Goal: Contribute content: Contribute content

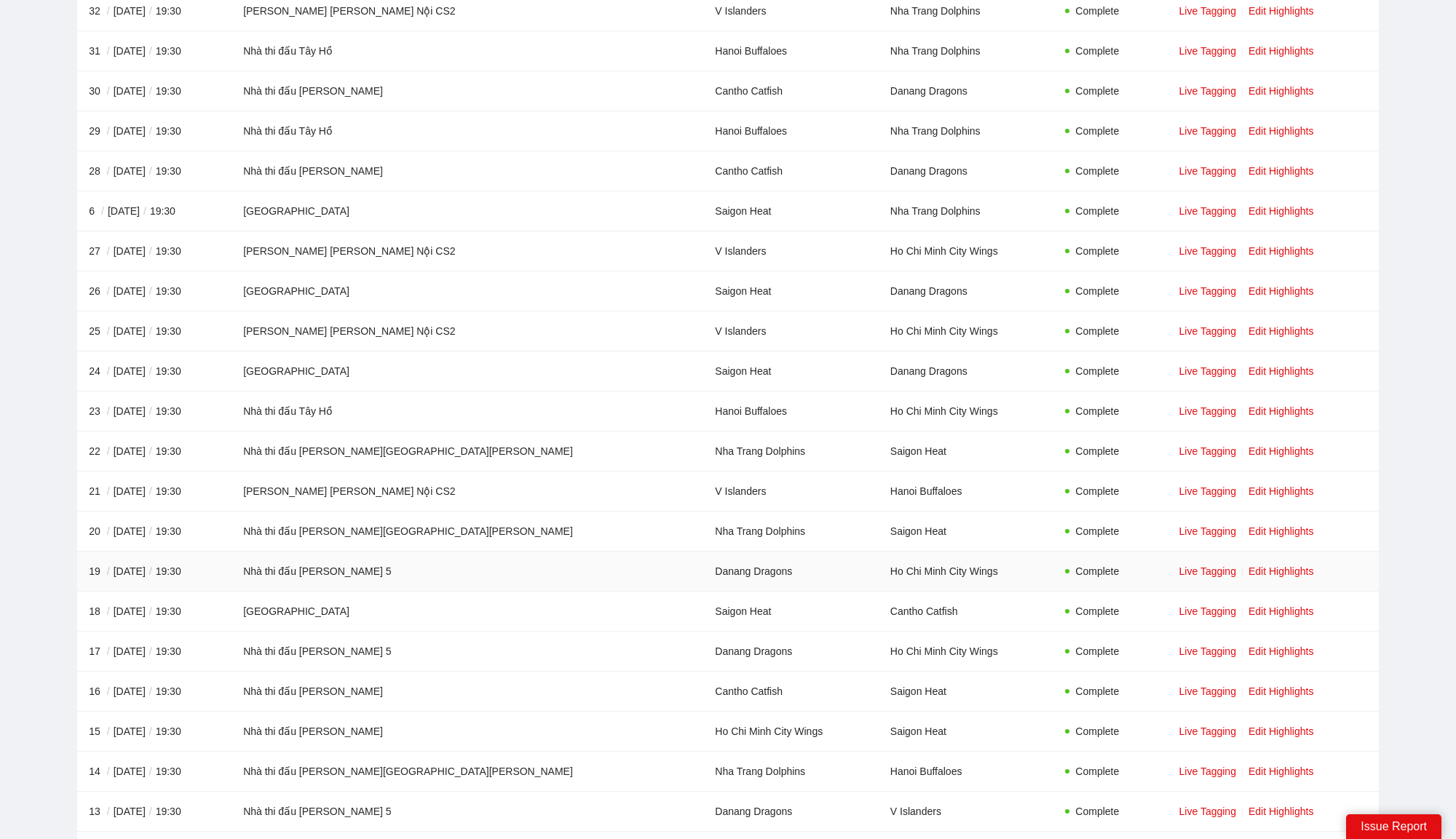
scroll to position [1381, 0]
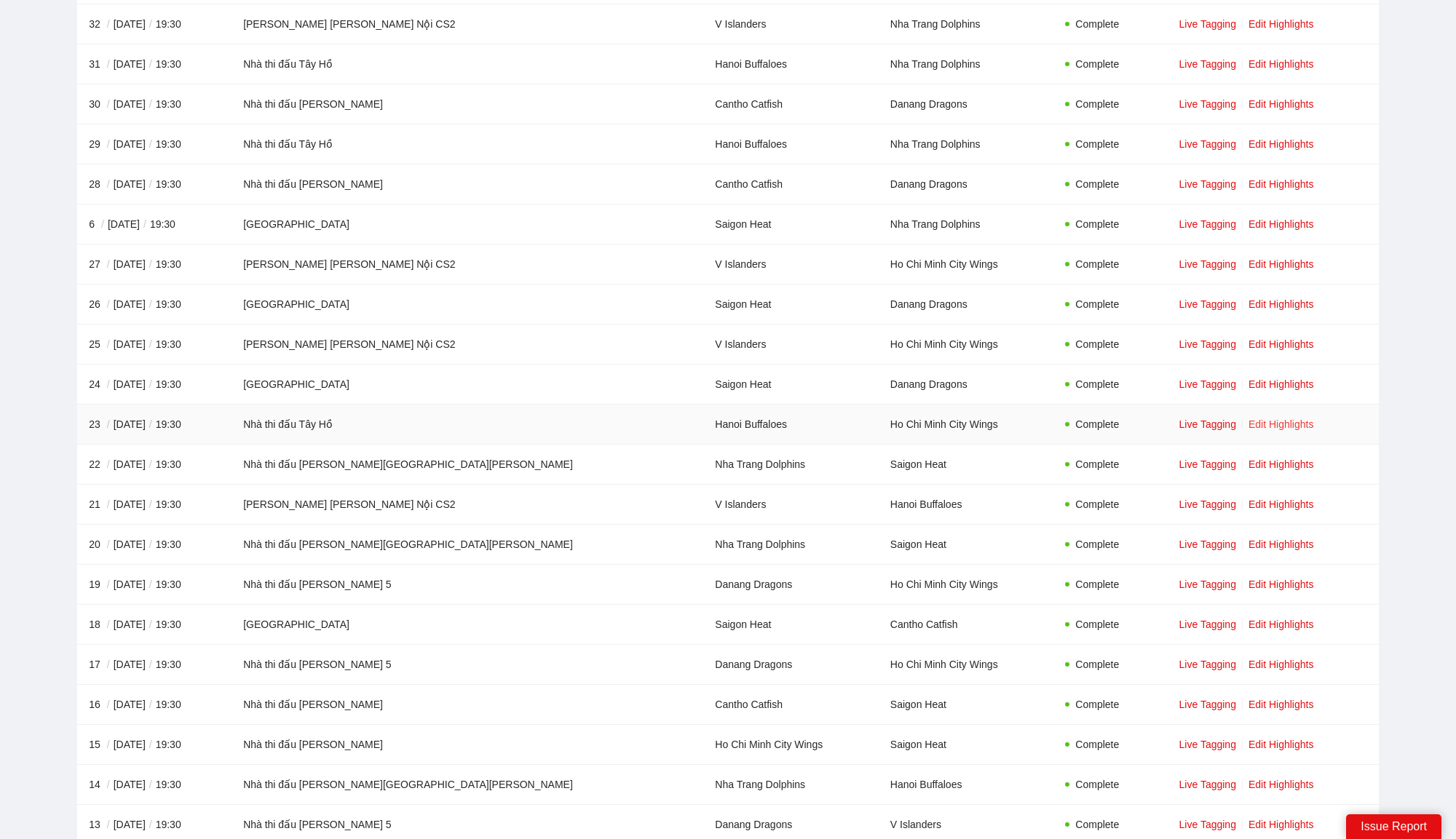
click at [1249, 419] on link "Edit Highlights" at bounding box center [1281, 424] width 65 height 12
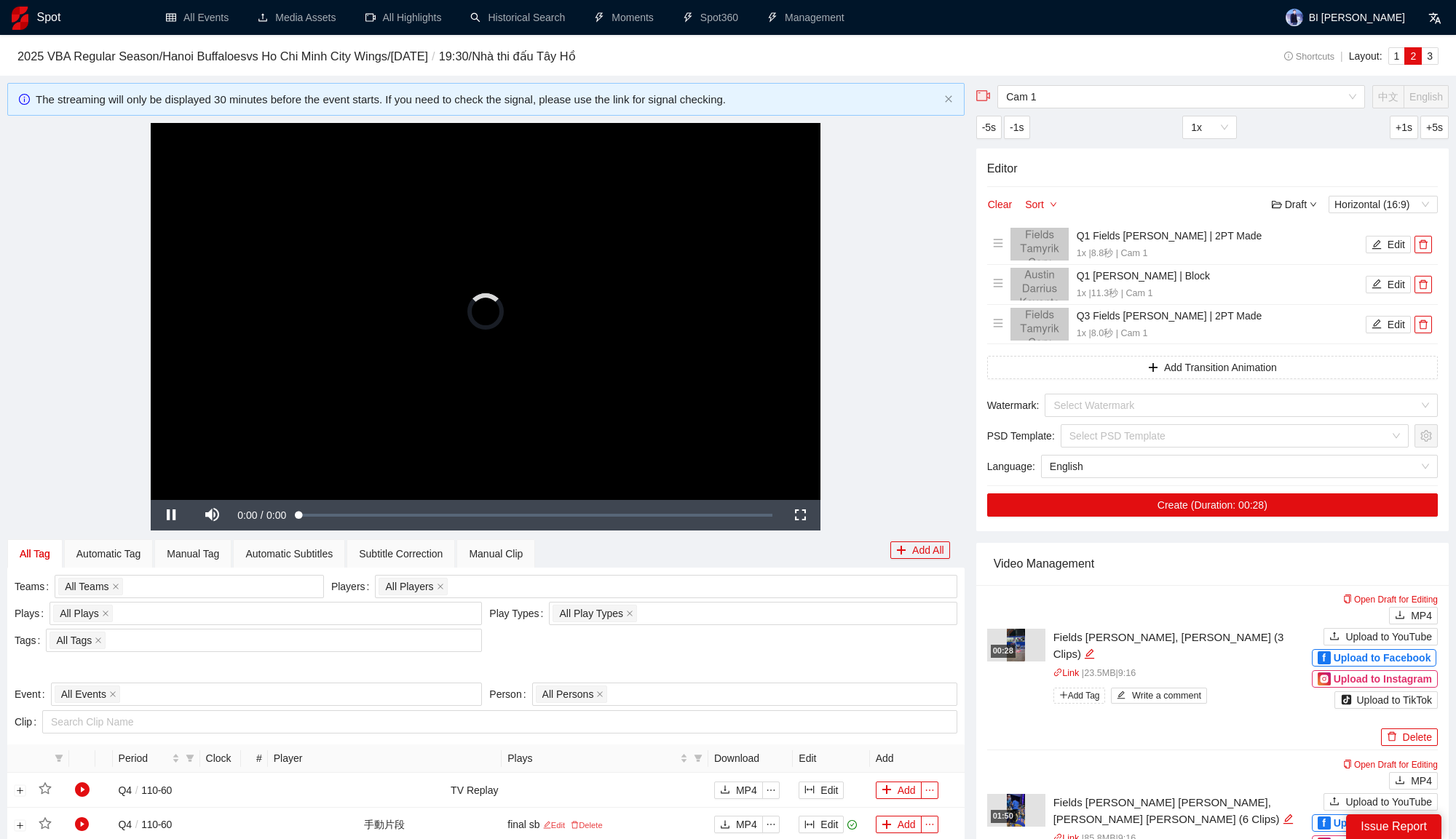
click at [994, 65] on h3 "2025 VBA Regular Season / Hanoi Buffaloes vs Ho Chi Minh City Wings / [DATE] / …" at bounding box center [608, 57] width 1181 height 19
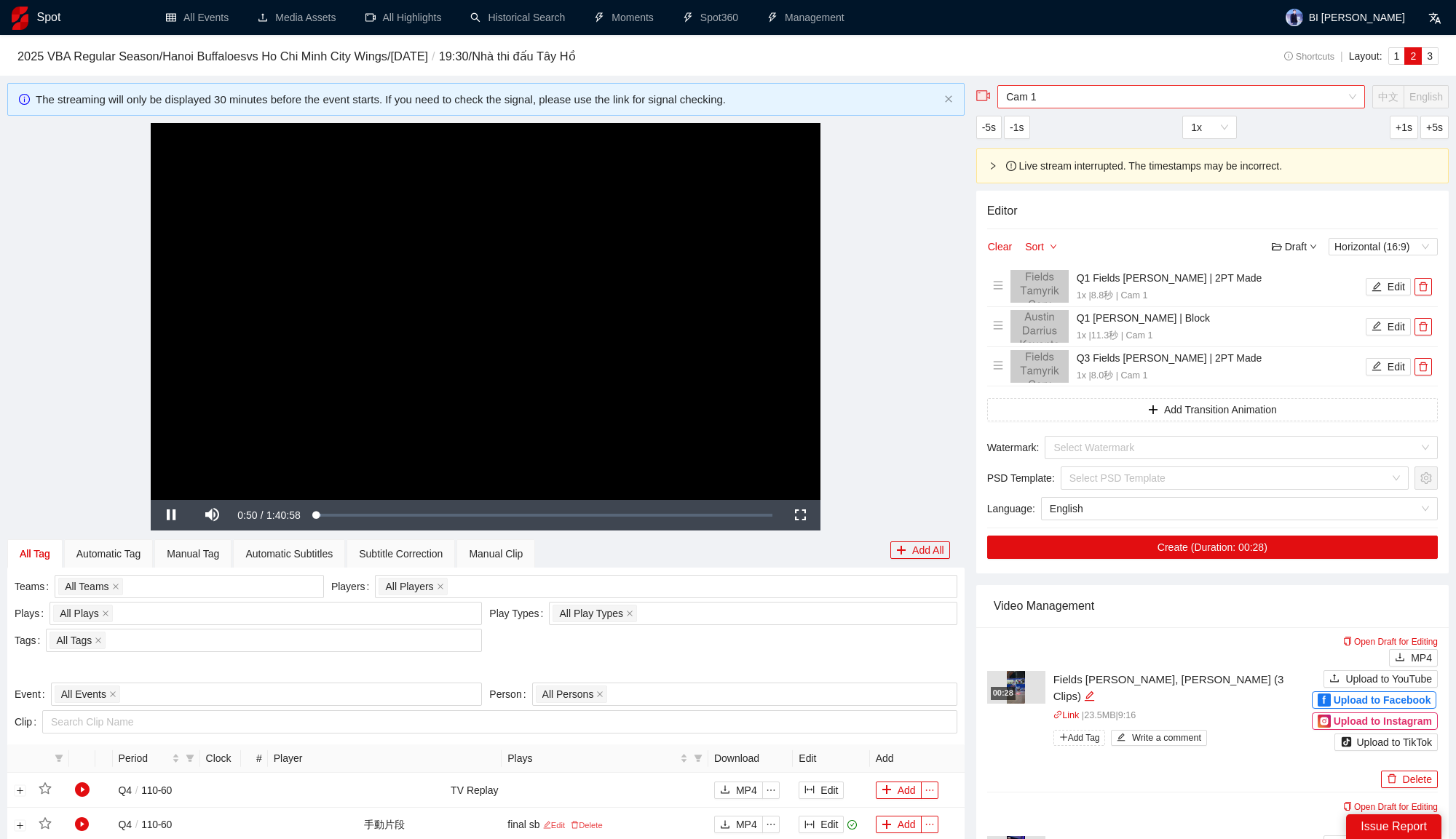
click at [1087, 102] on span "Cam 1" at bounding box center [1181, 97] width 350 height 22
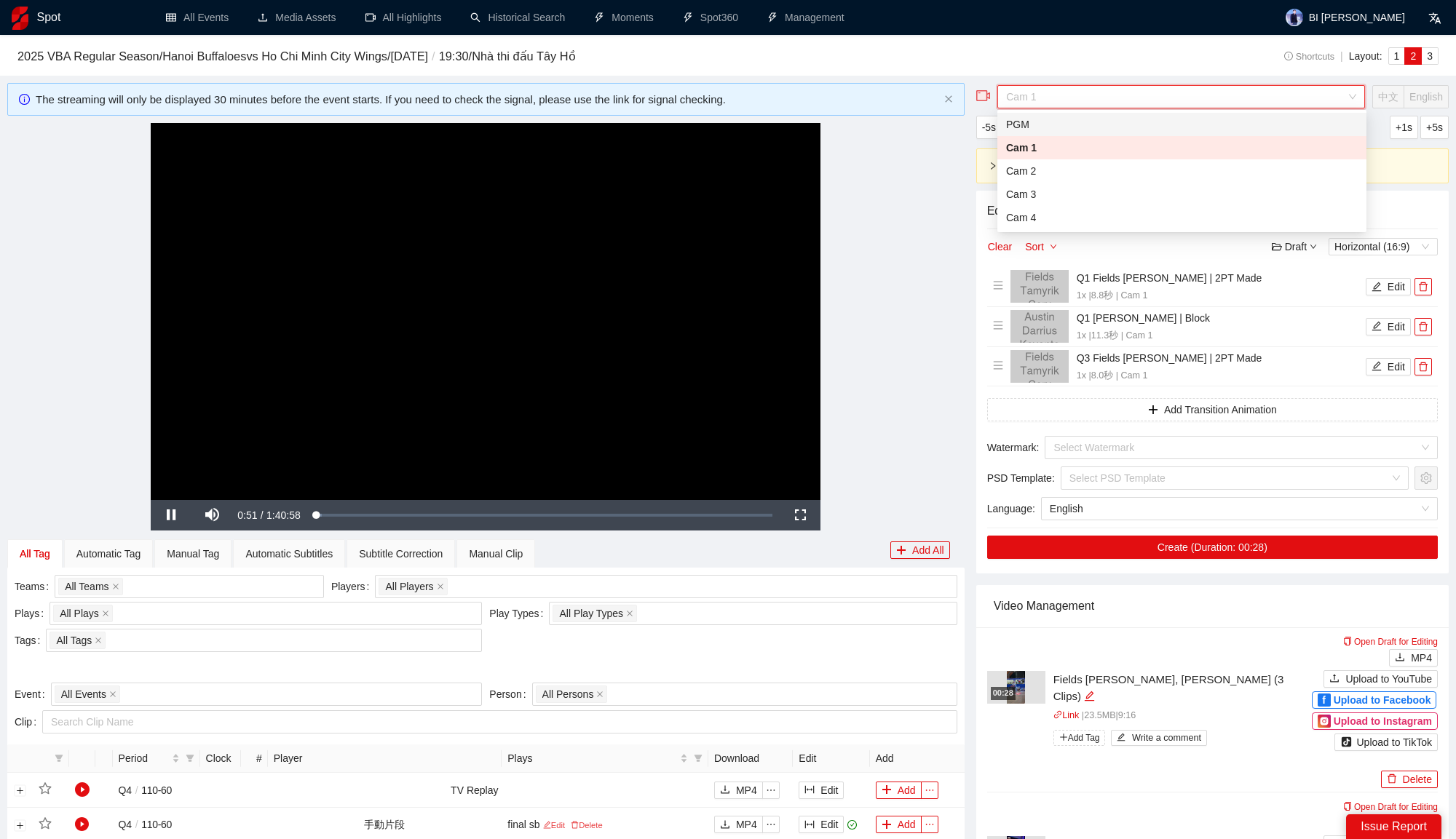
click at [1057, 126] on div "PGM" at bounding box center [1181, 124] width 351 height 16
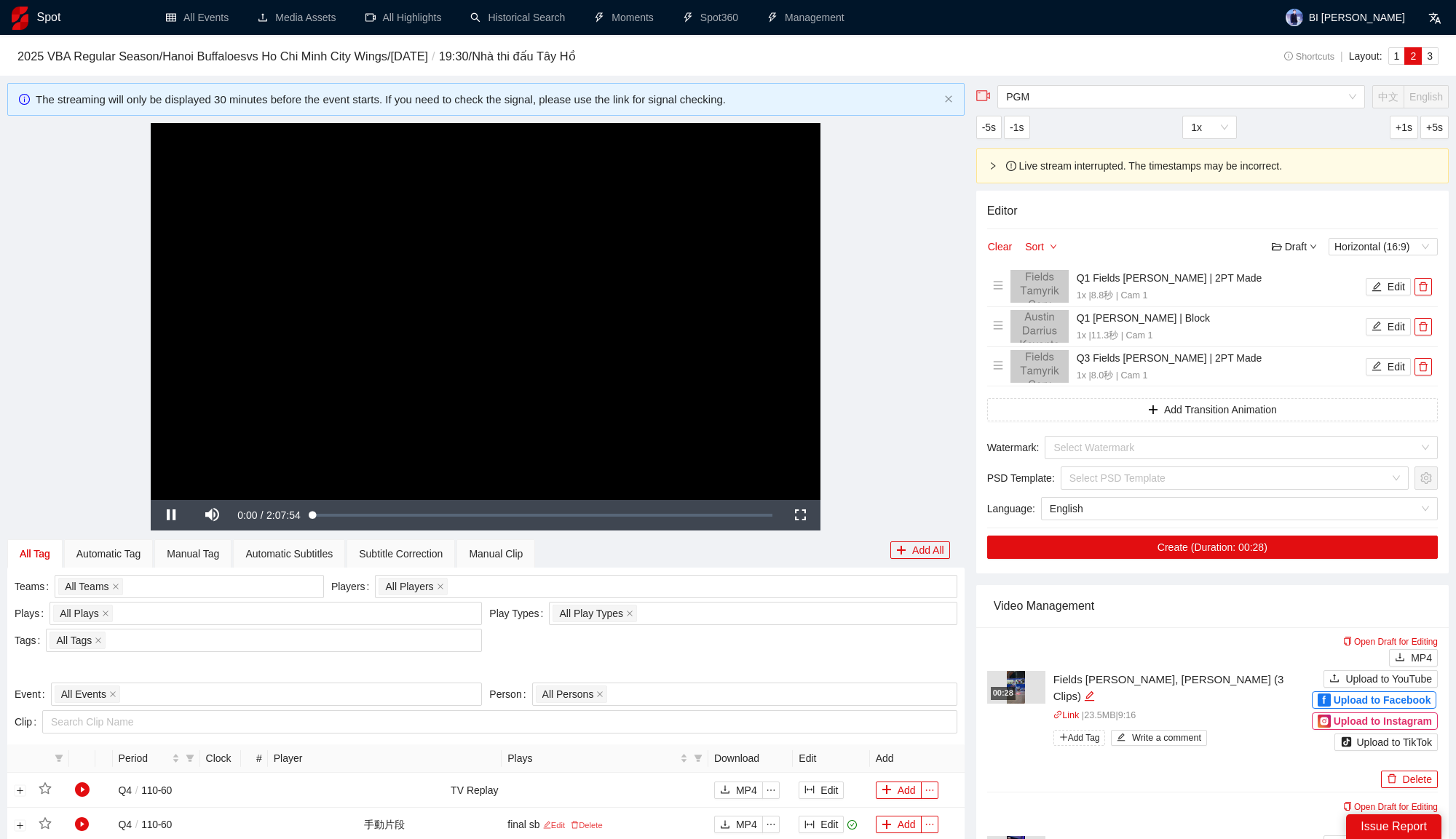
click at [674, 378] on video "Video Player" at bounding box center [485, 312] width 669 height 377
click at [462, 587] on div "All Players" at bounding box center [659, 586] width 560 height 20
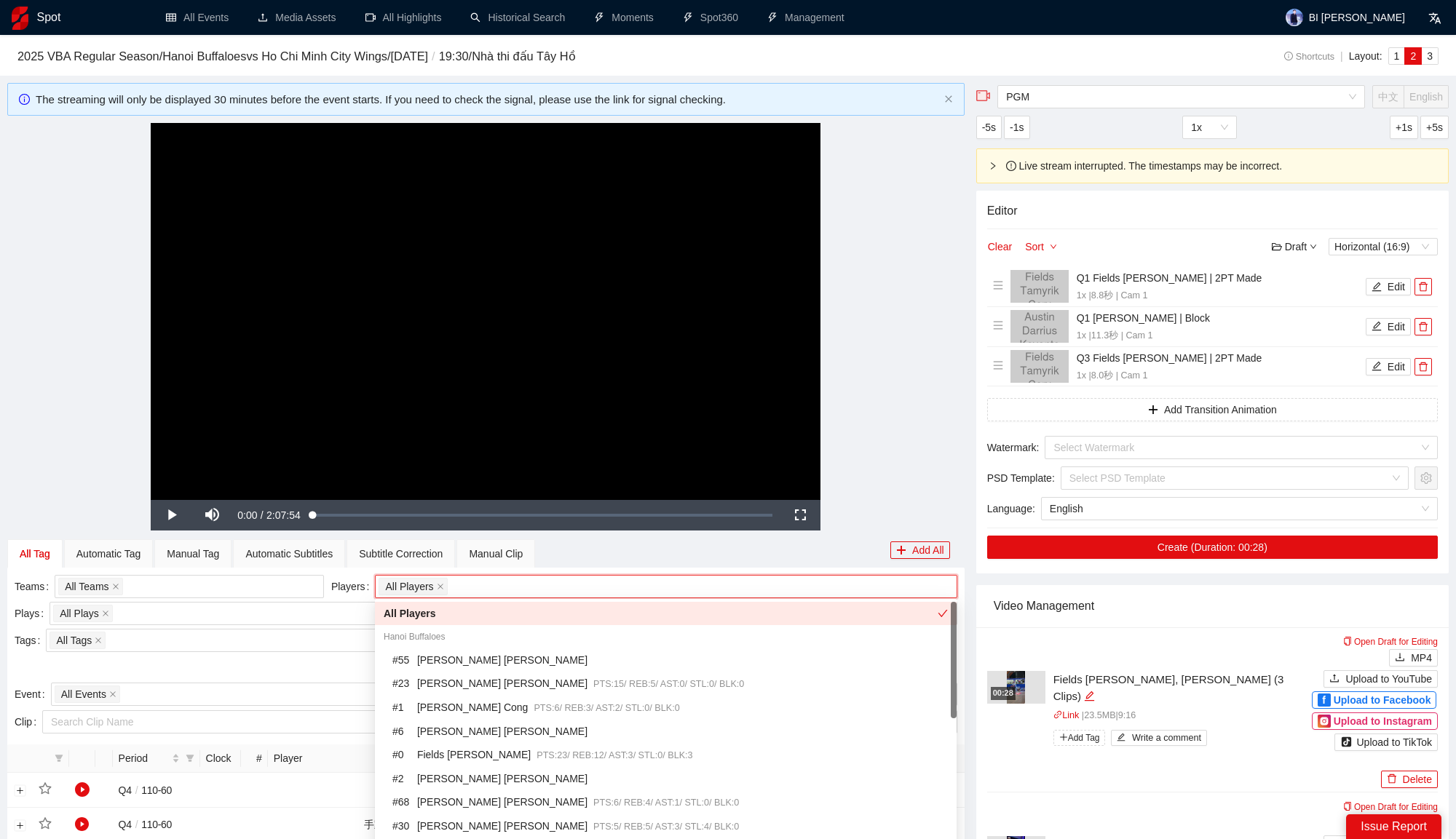
click at [887, 476] on div "**********" at bounding box center [486, 312] width 957 height 377
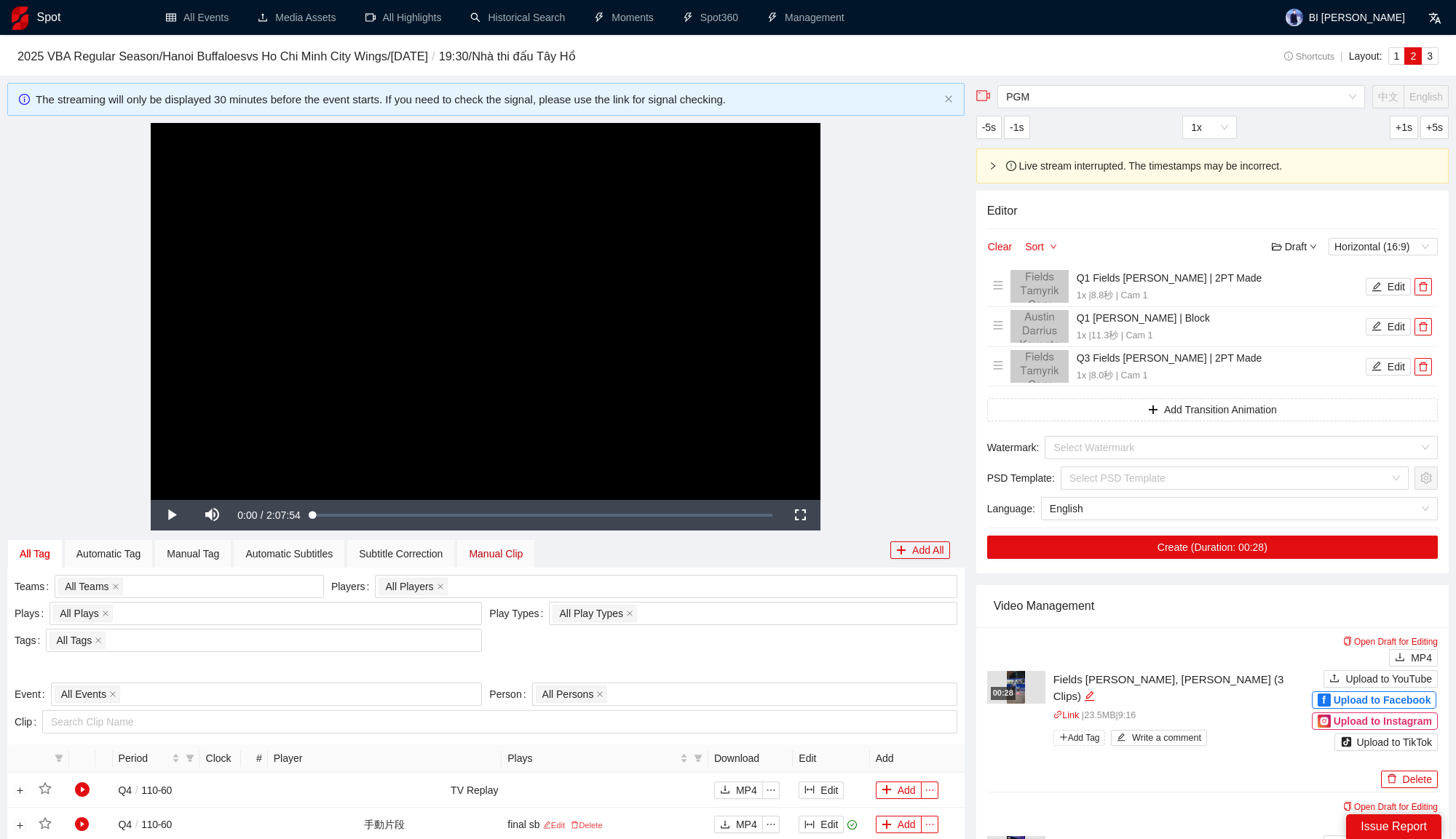
click at [523, 553] on div "Manual Clip" at bounding box center [495, 554] width 54 height 16
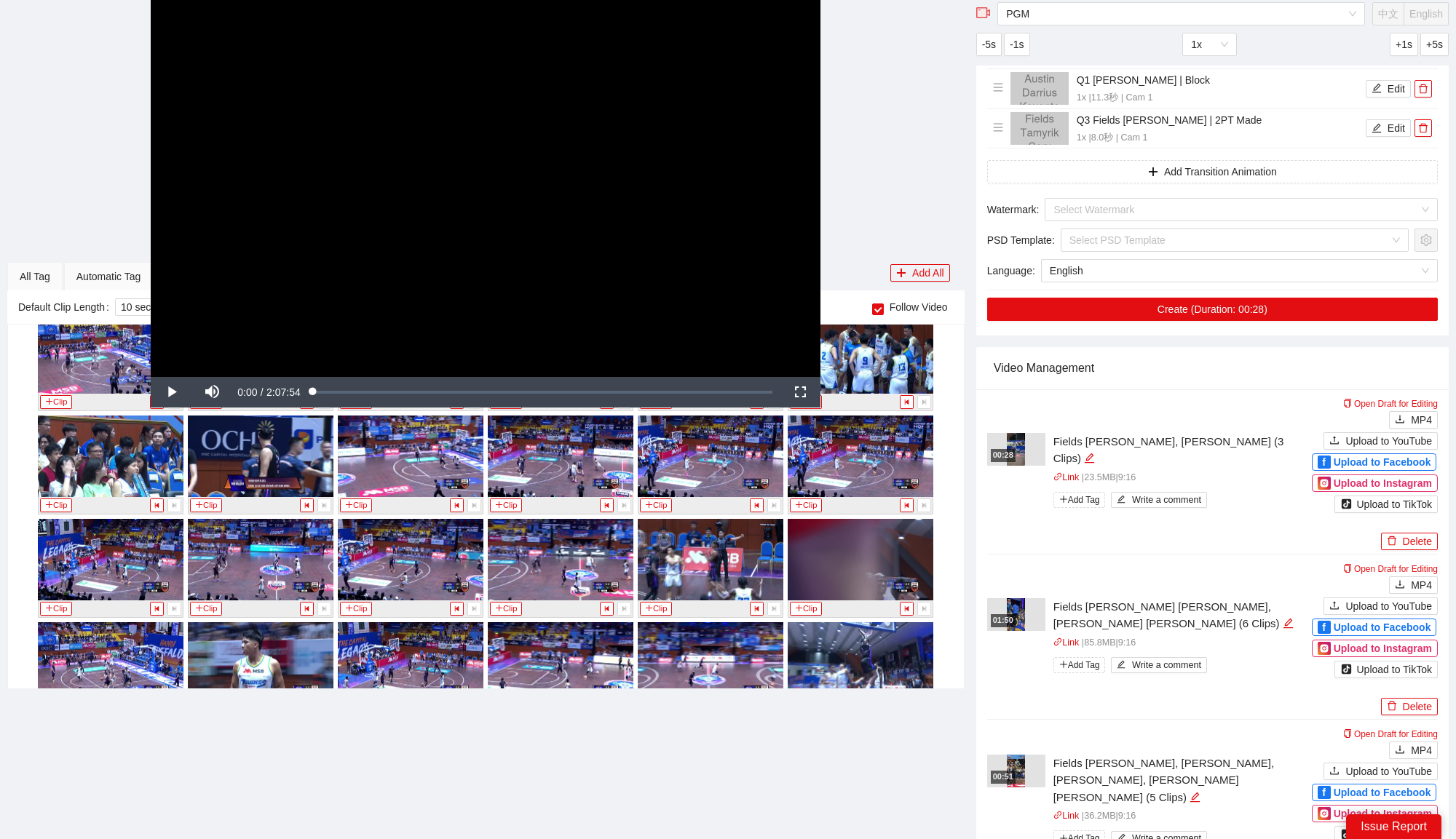
scroll to position [2619, 0]
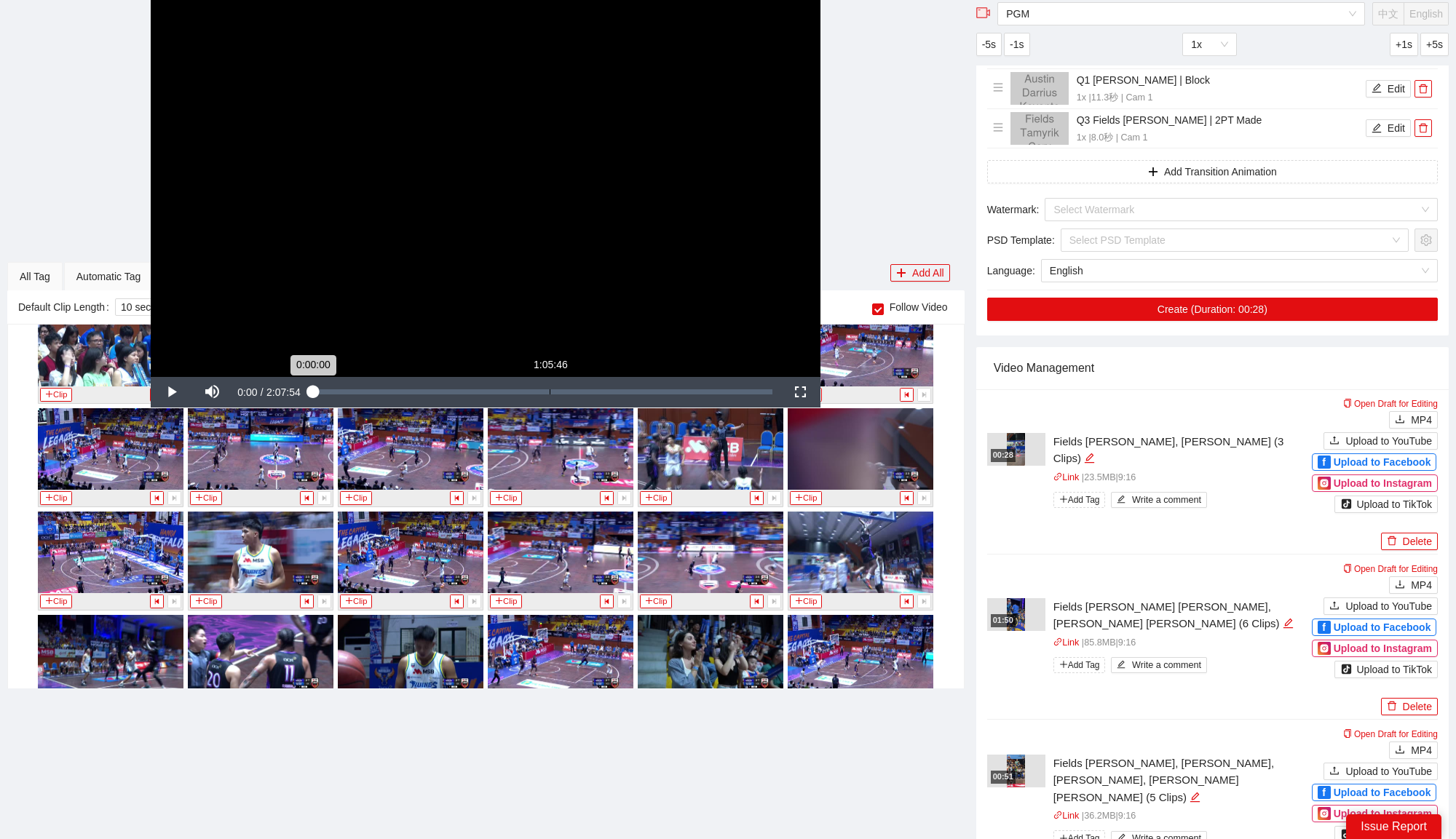
click at [550, 394] on div "1:05:46" at bounding box center [550, 392] width 1 height 5
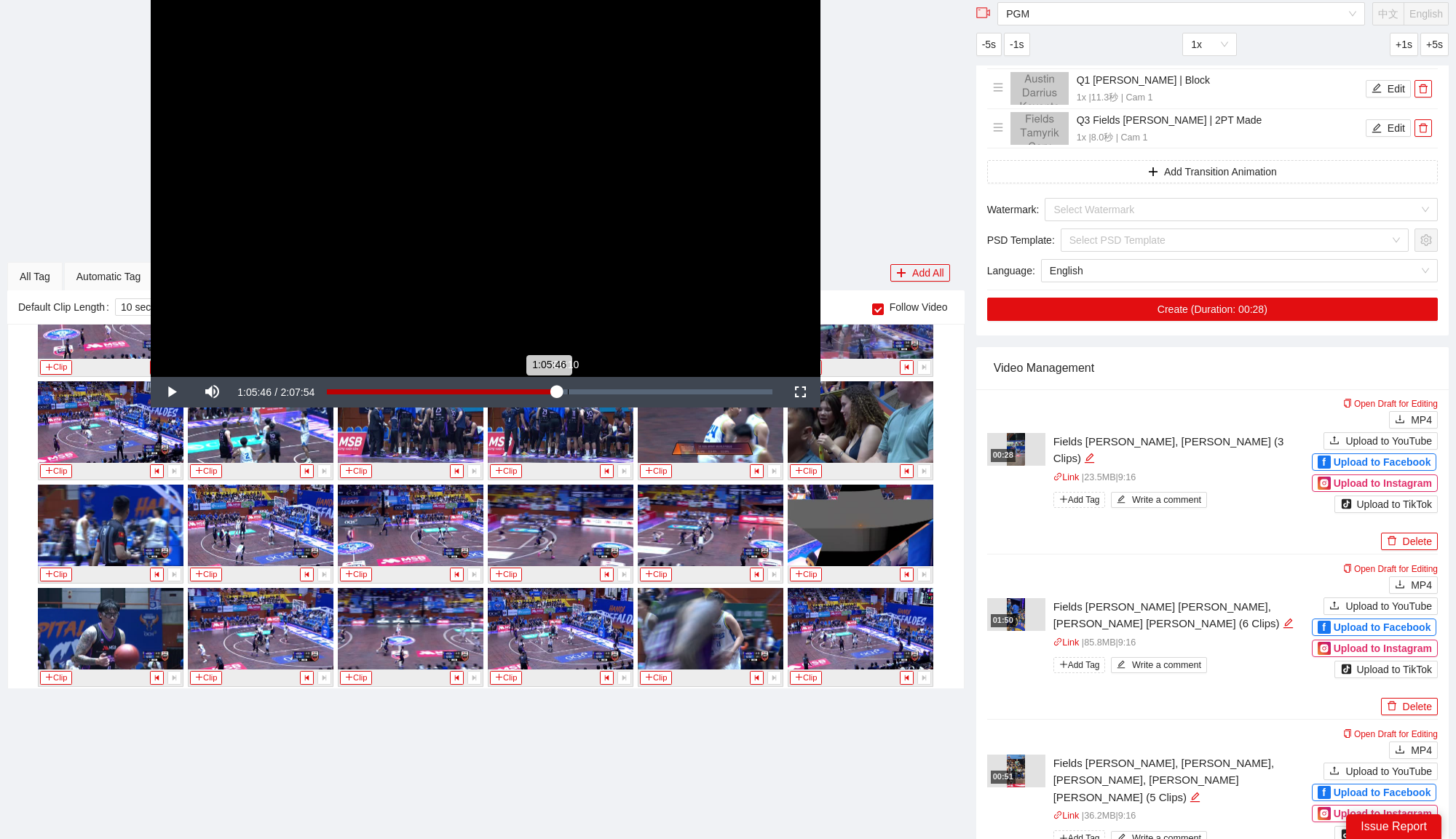
scroll to position [4301, 0]
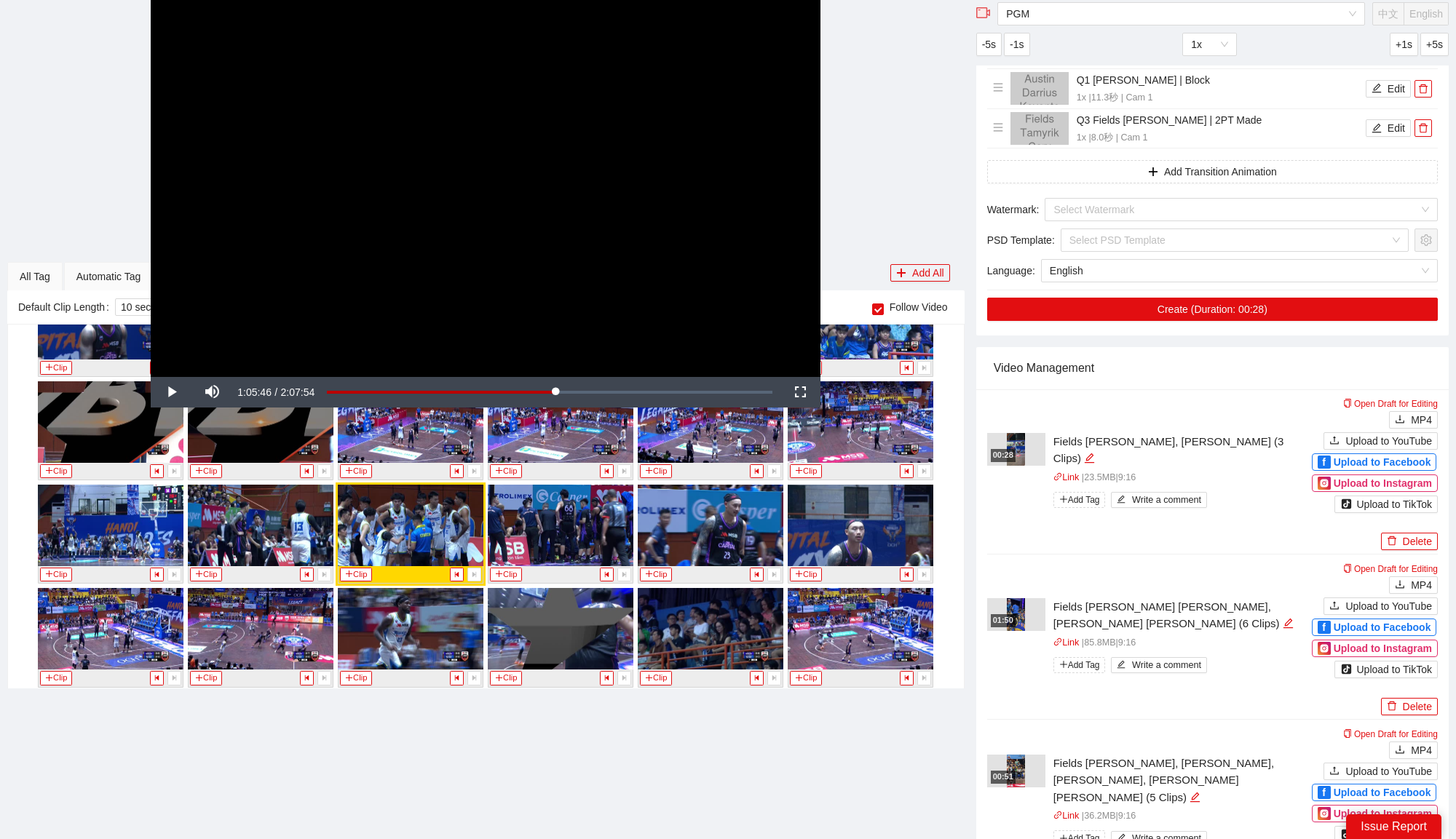
click at [554, 231] on video "Video Player" at bounding box center [485, 188] width 669 height 377
click at [539, 395] on div "Loaded : 51.67% 1:01:01 1:05:50" at bounding box center [549, 392] width 460 height 30
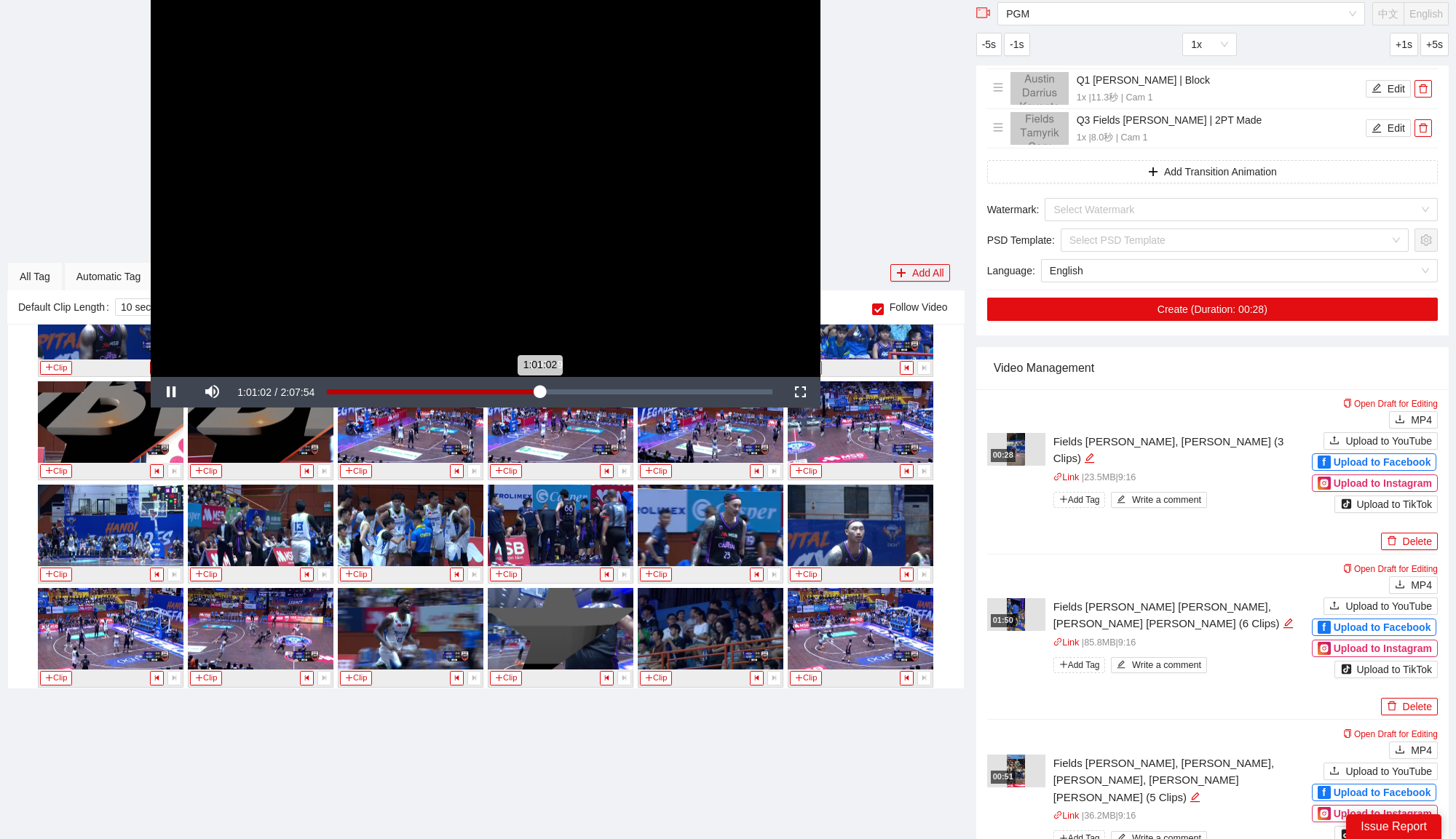
scroll to position [3991, 0]
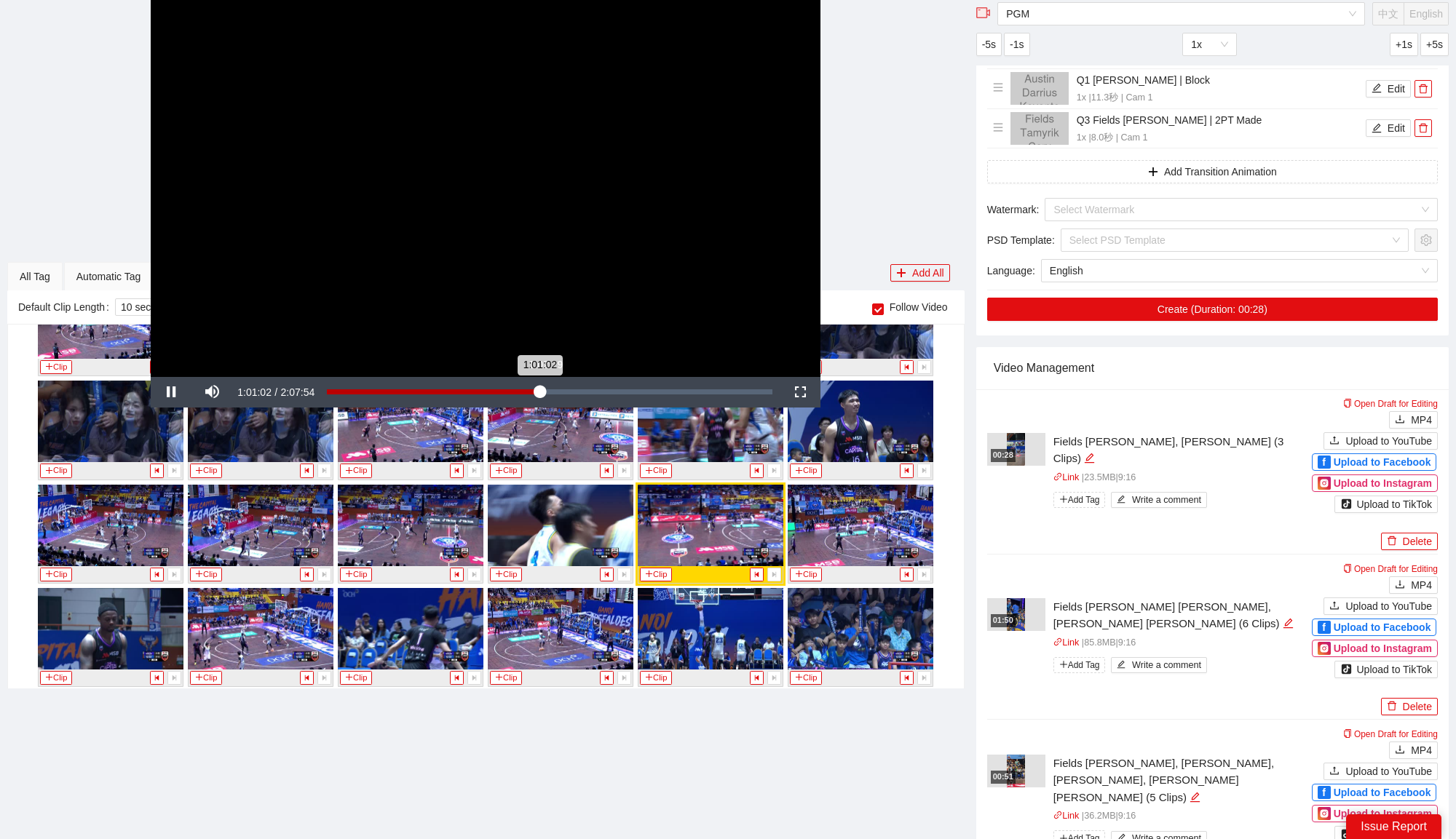
click at [545, 390] on div "1:02:29" at bounding box center [545, 392] width 1 height 5
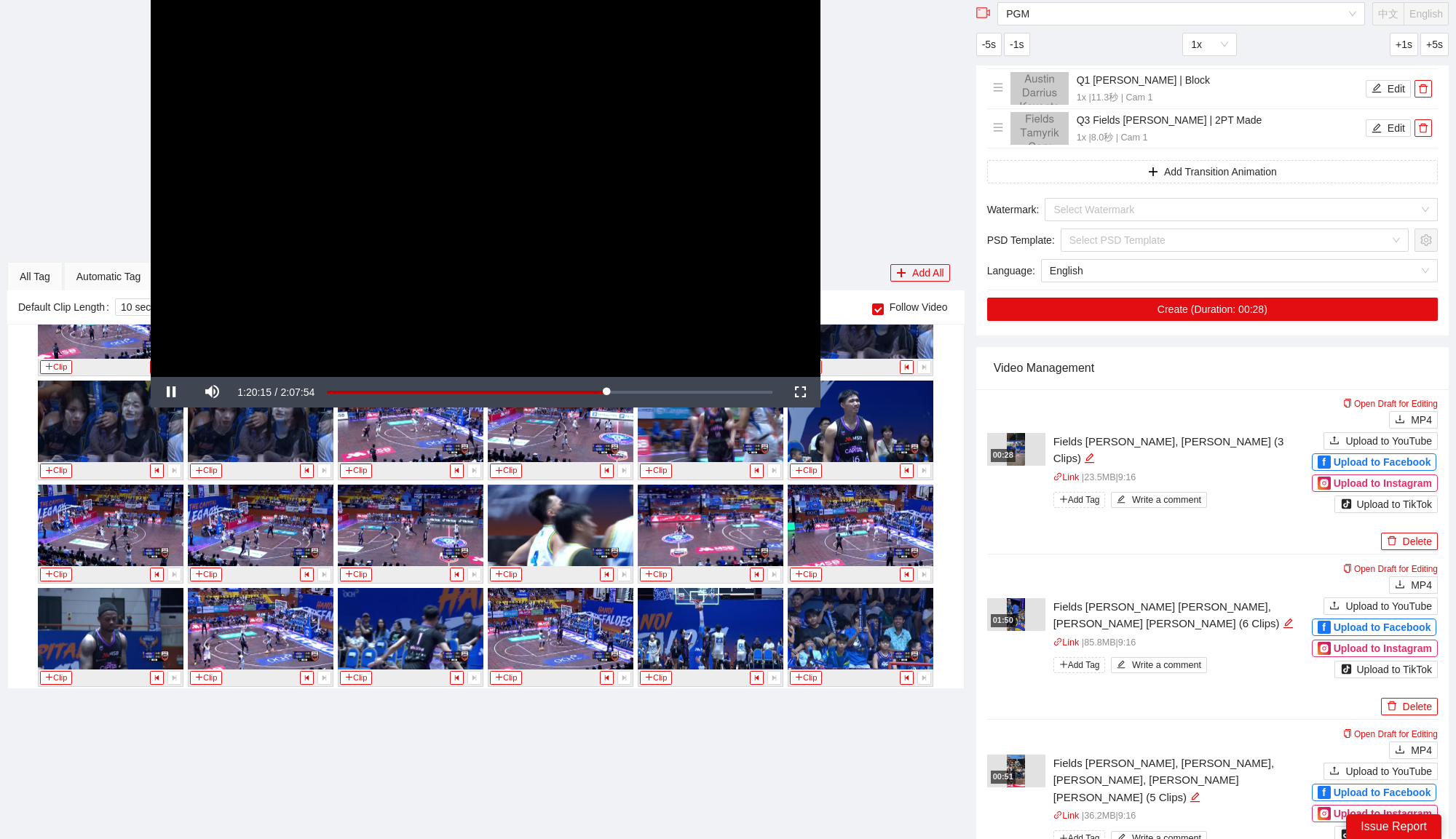
scroll to position [5333, 0]
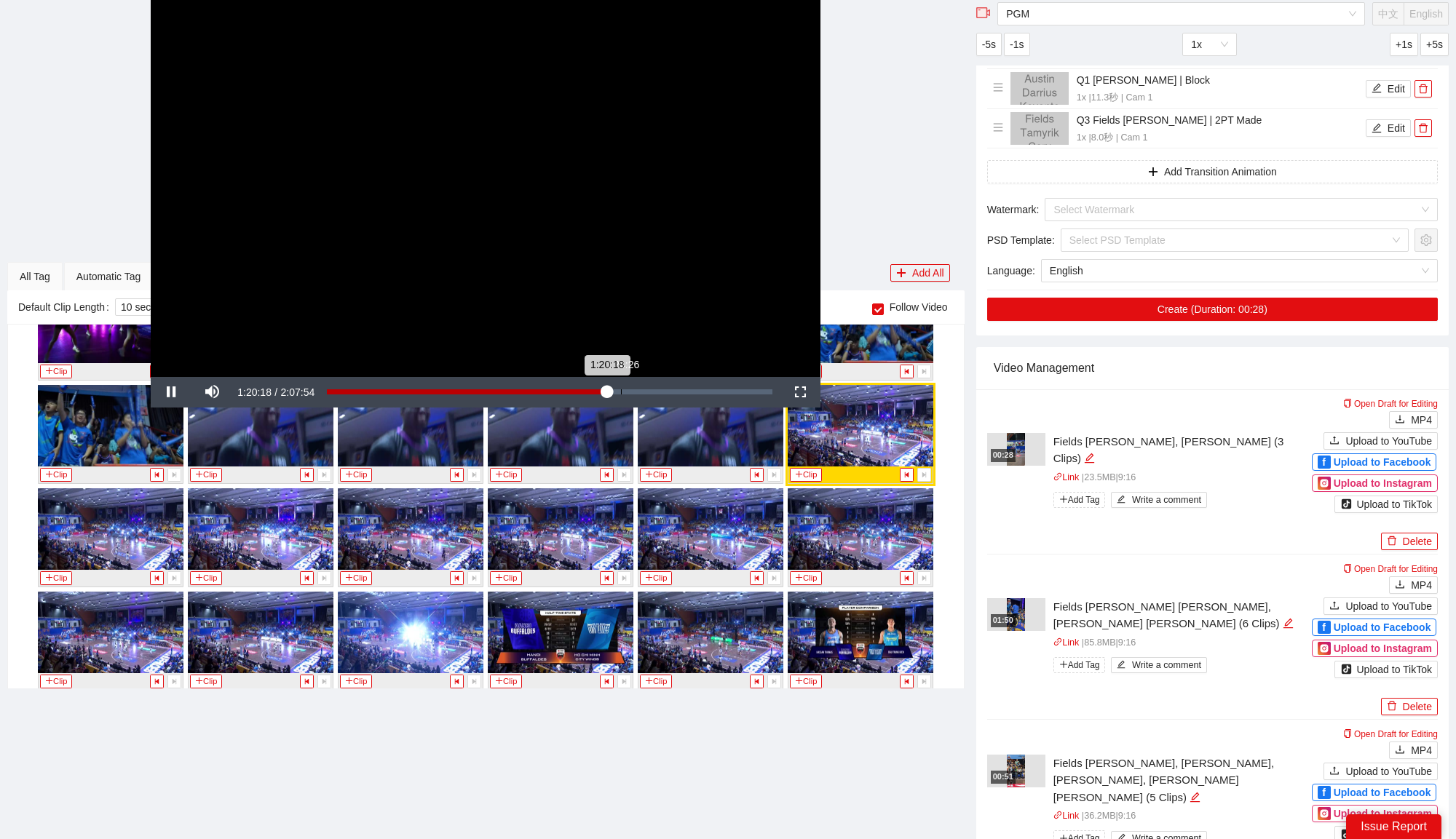
click at [624, 389] on div "Loaded : 63.09% 1:24:26 1:20:18" at bounding box center [549, 392] width 445 height 5
click at [590, 387] on div "Loaded : 66.67% 1:15:26 1:25:16" at bounding box center [549, 392] width 460 height 30
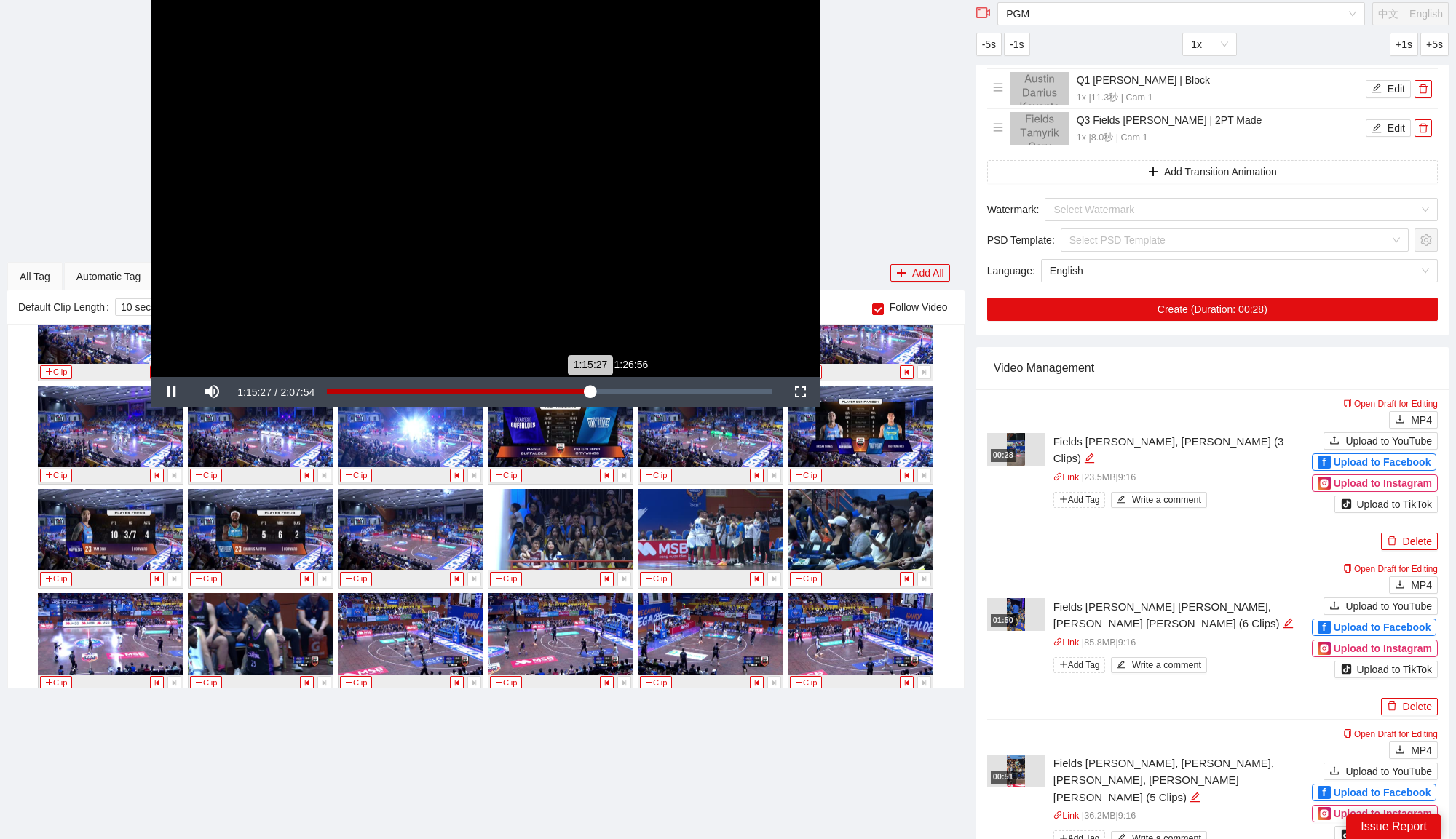
scroll to position [4816, 0]
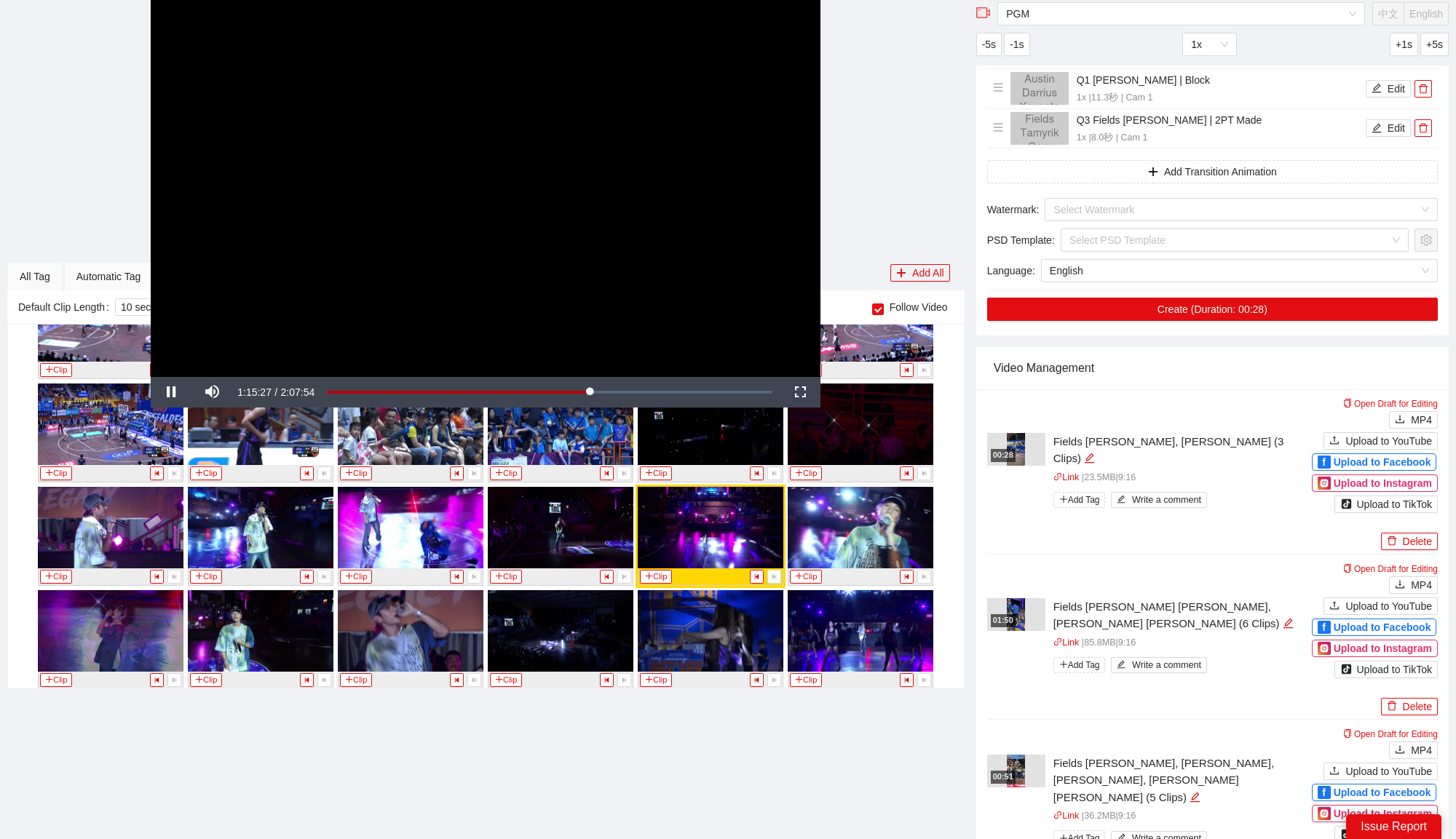
click at [598, 276] on video "Video Player" at bounding box center [485, 188] width 669 height 377
click at [659, 570] on button "Clip" at bounding box center [655, 577] width 32 height 14
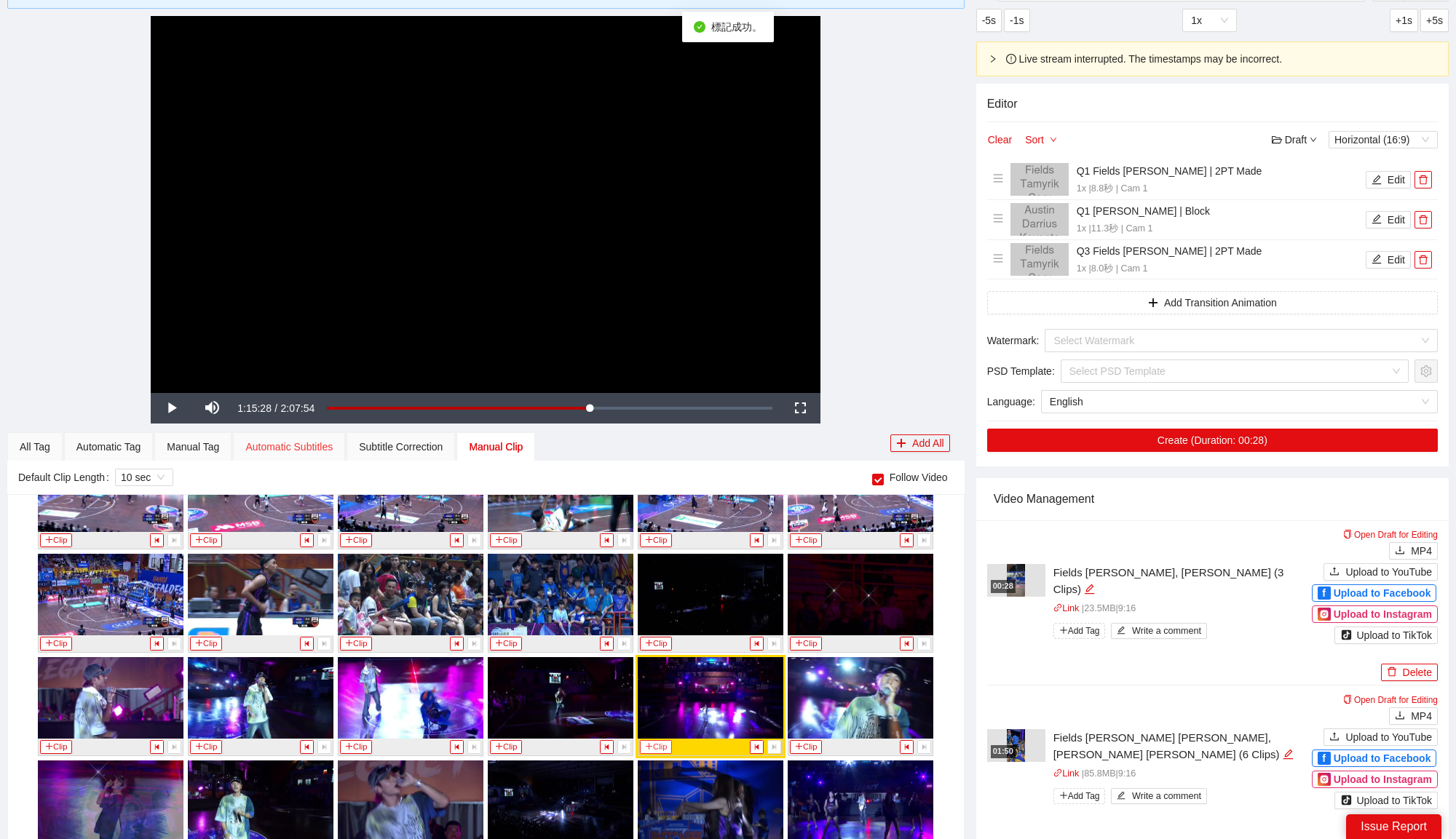
scroll to position [0, 0]
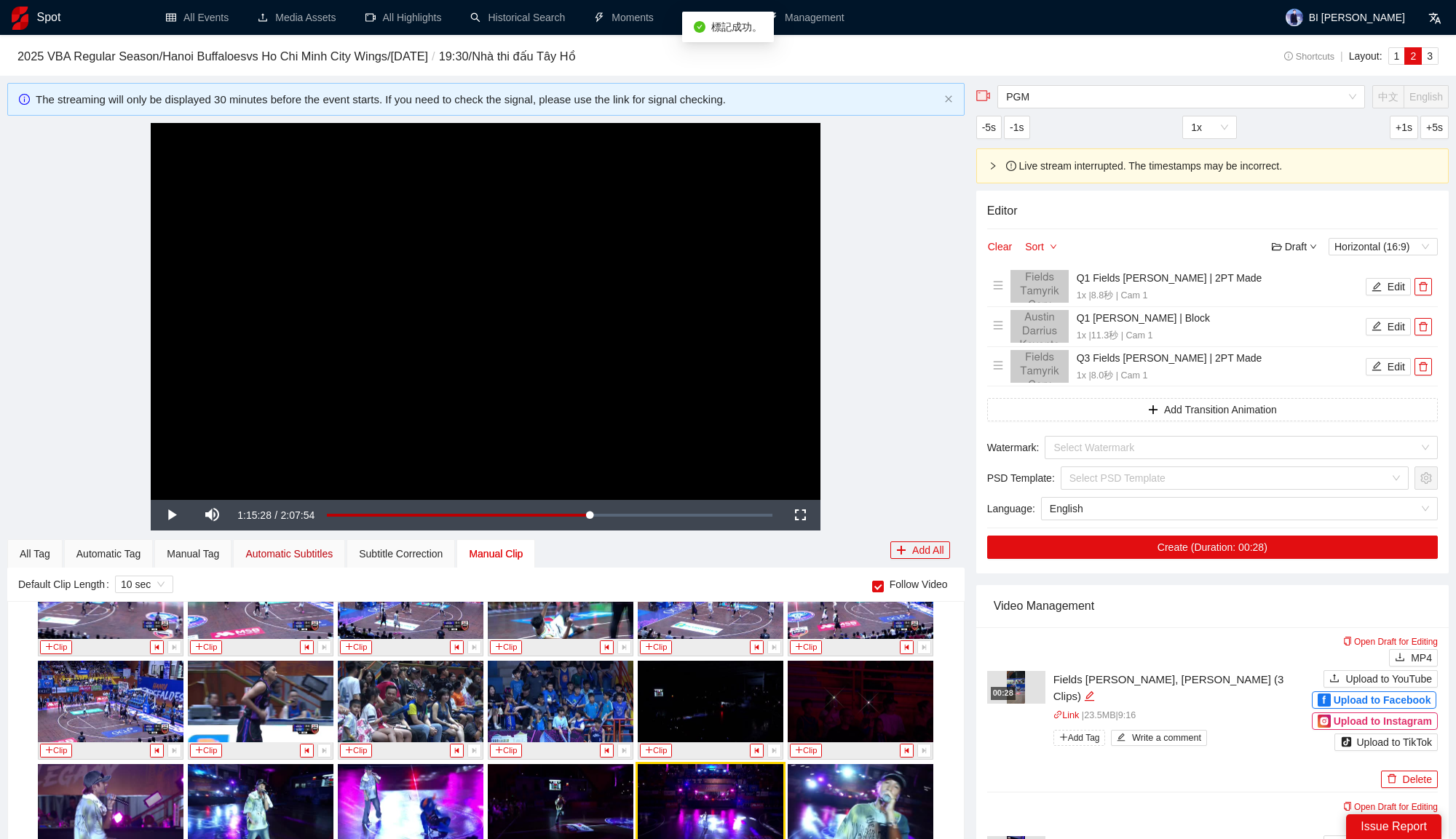
click at [275, 553] on div "Automatic Subtitles" at bounding box center [289, 554] width 88 height 16
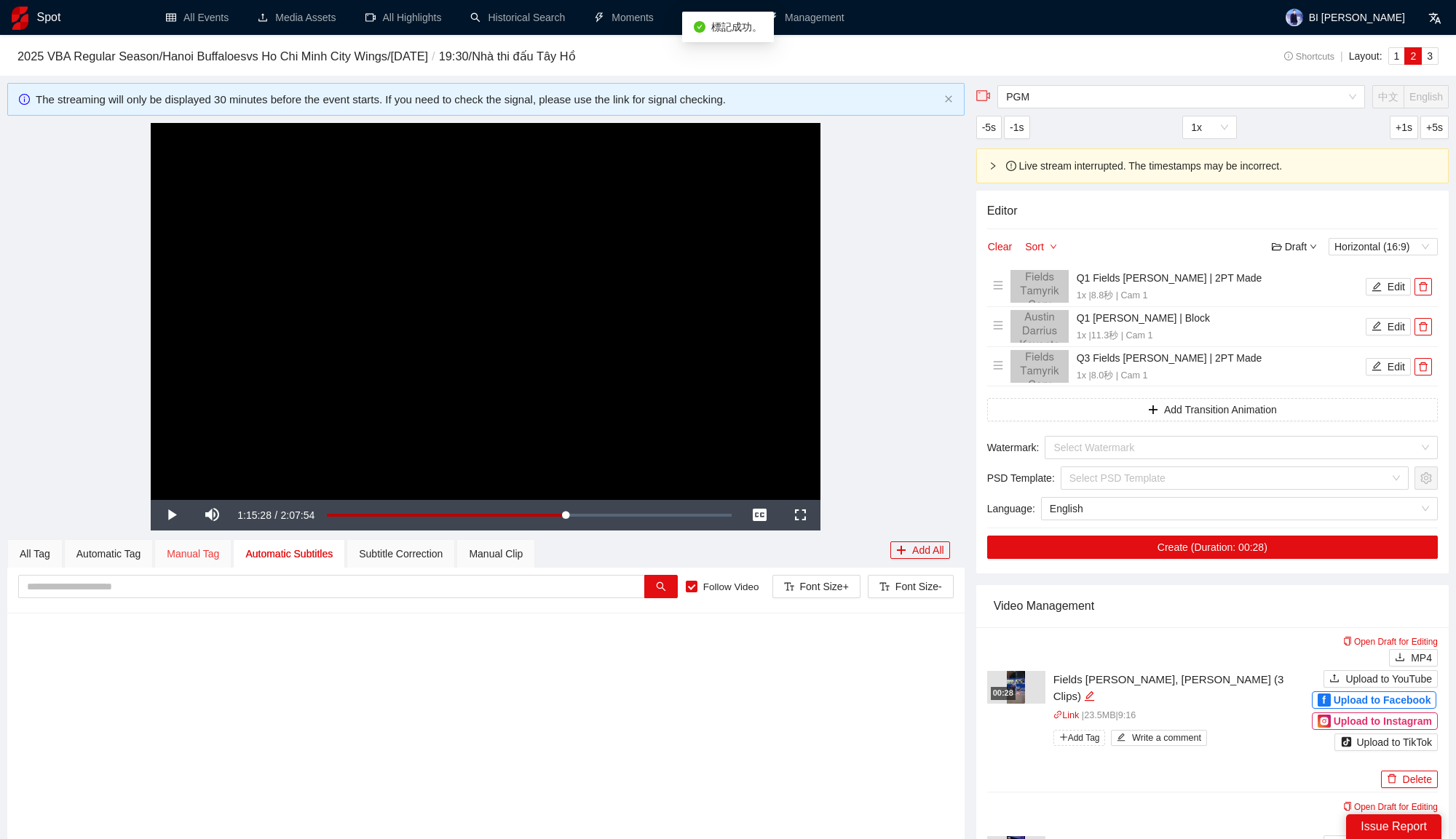
click at [224, 553] on div "Manual Tag" at bounding box center [192, 554] width 77 height 29
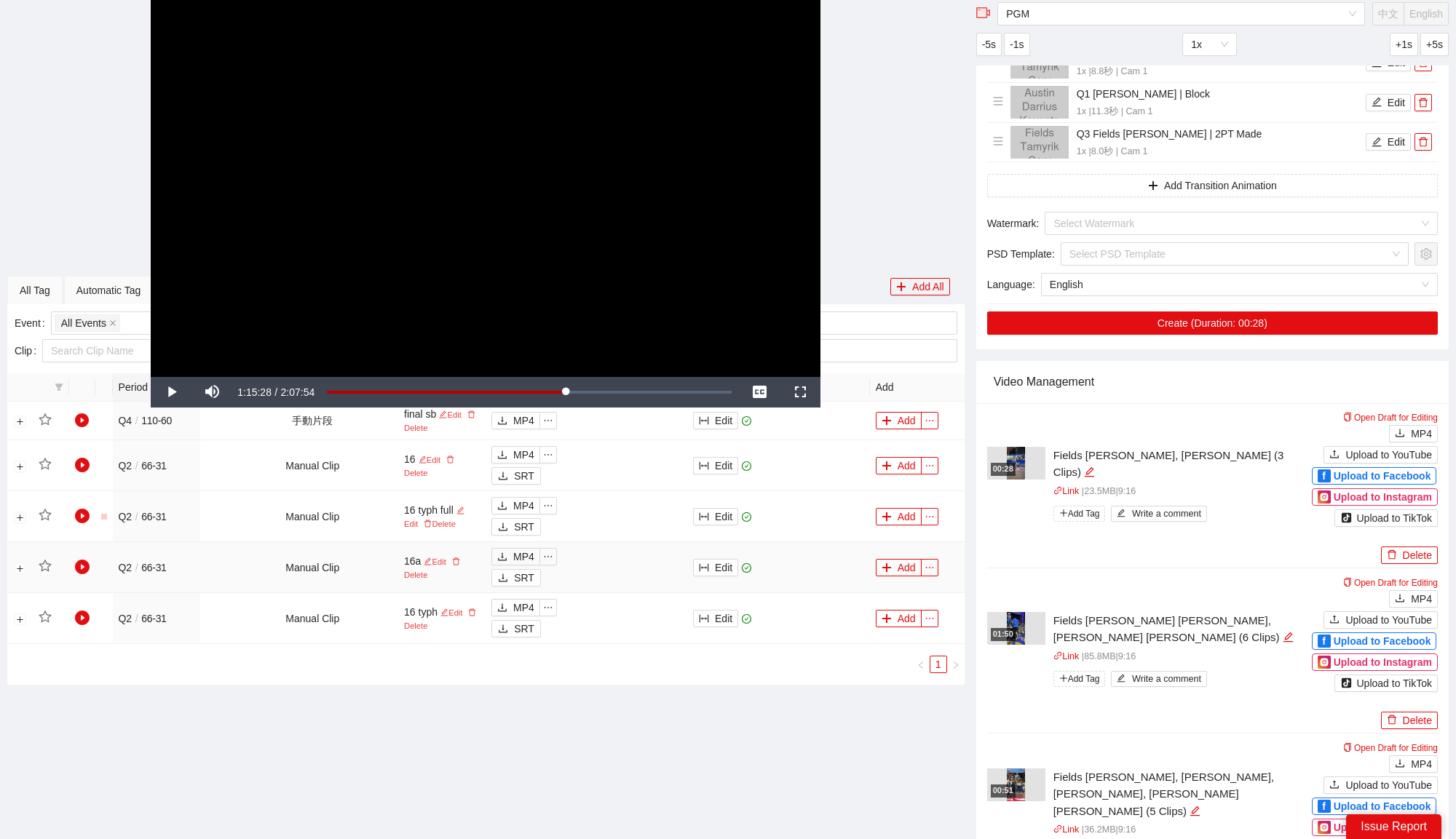
scroll to position [219, 0]
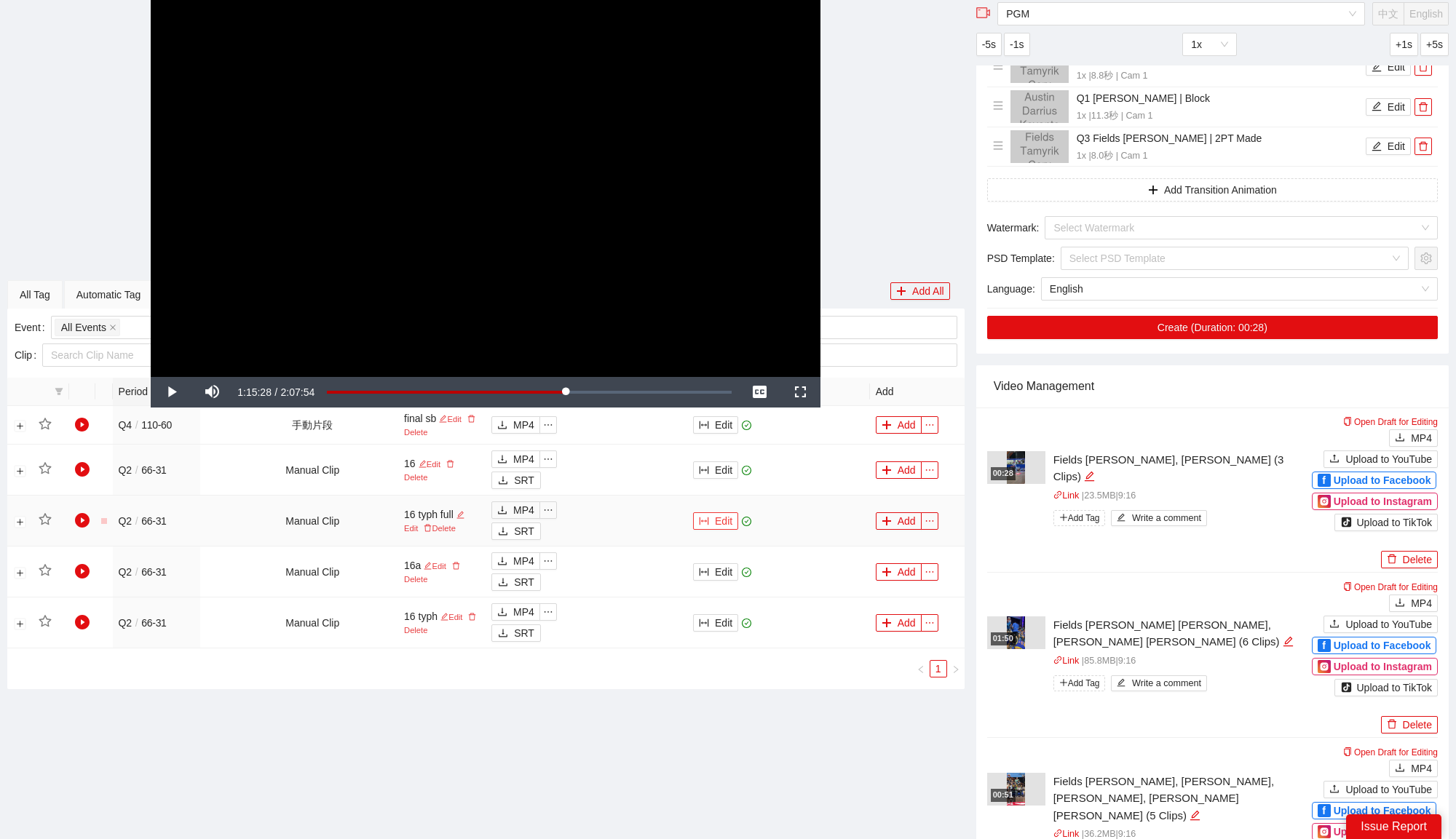
click at [721, 521] on button "Edit" at bounding box center [715, 521] width 45 height 18
click at [720, 466] on button "Edit" at bounding box center [715, 470] width 45 height 18
click at [711, 519] on button "Edit" at bounding box center [715, 521] width 45 height 18
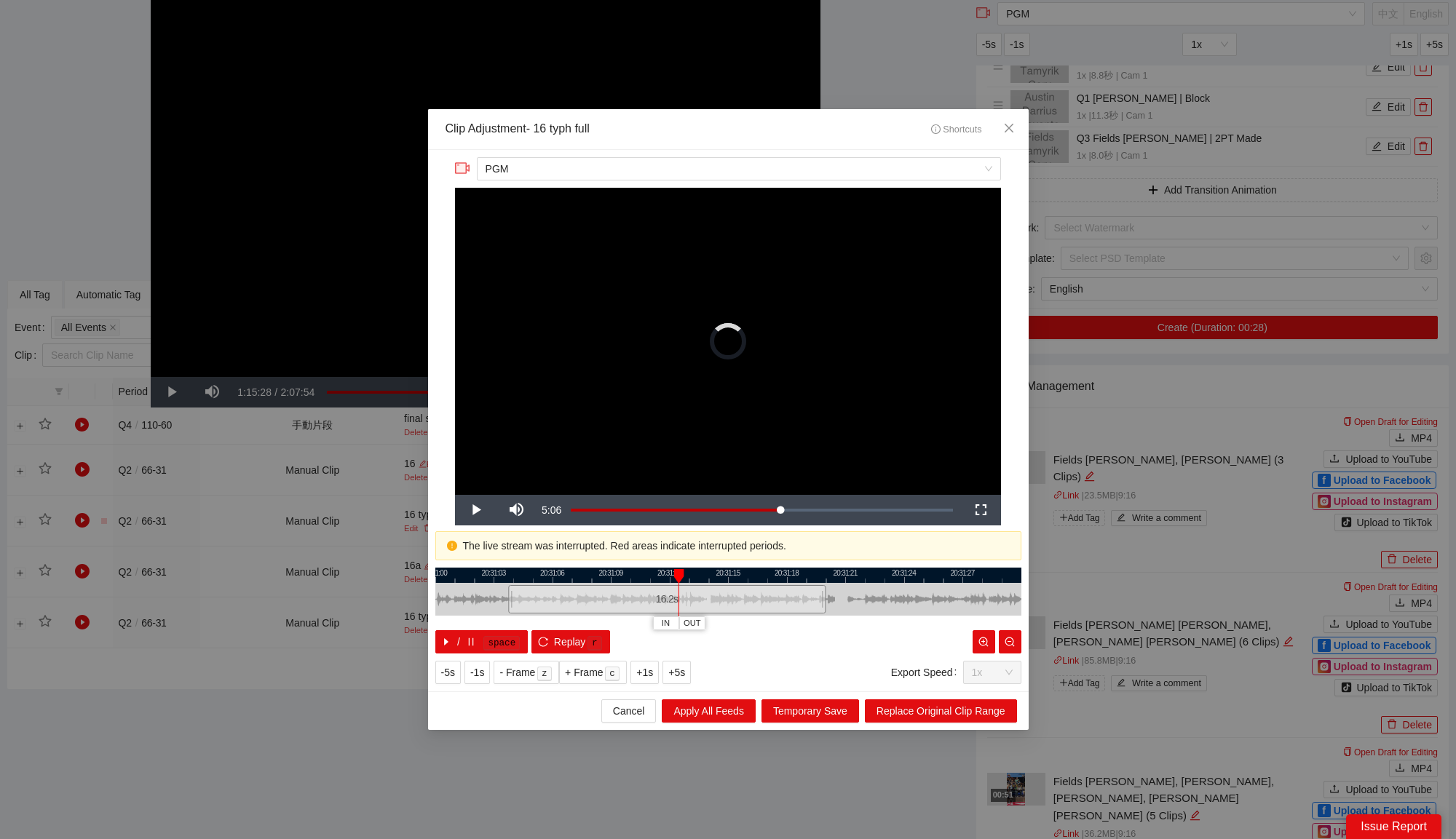
drag, startPoint x: 635, startPoint y: 604, endPoint x: 495, endPoint y: 602, distance: 140.0
click at [506, 602] on div at bounding box center [510, 599] width 9 height 33
drag, startPoint x: 538, startPoint y: 573, endPoint x: 661, endPoint y: 573, distance: 123.0
click at [661, 573] on div at bounding box center [837, 575] width 586 height 16
click at [1013, 649] on button "button" at bounding box center [1010, 642] width 22 height 23
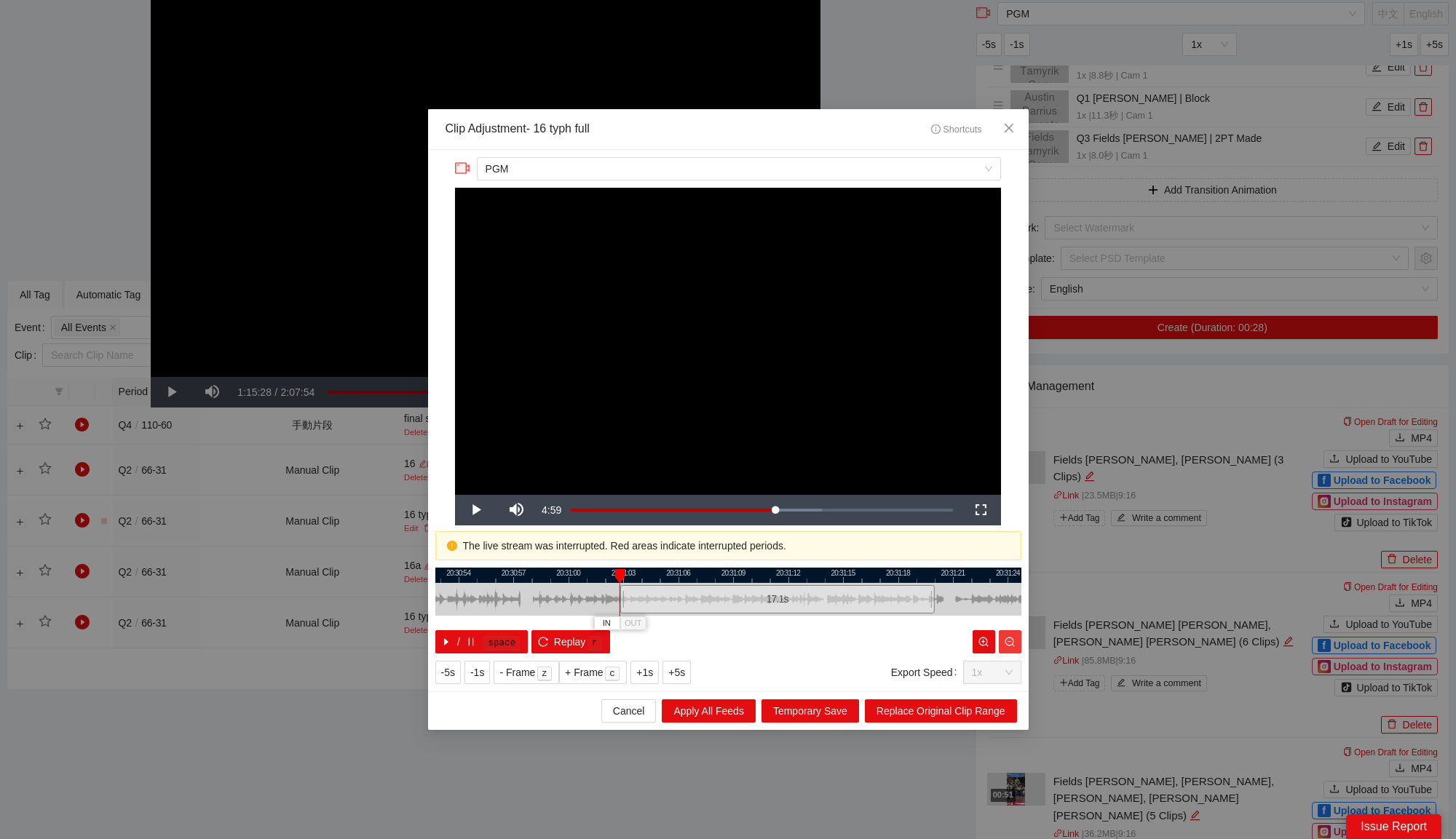
click at [1013, 649] on button "button" at bounding box center [1010, 642] width 22 height 23
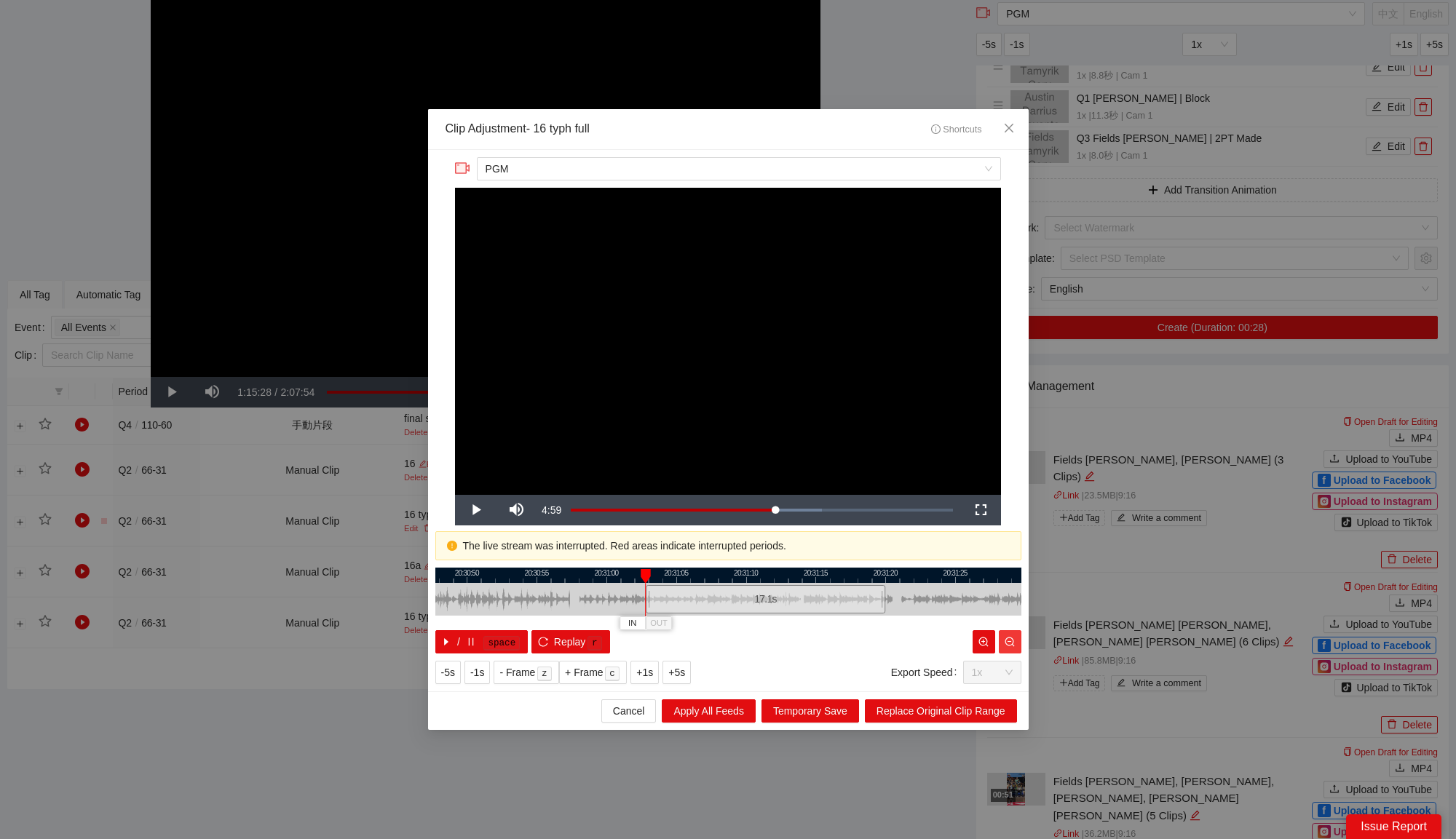
click at [1013, 649] on button "button" at bounding box center [1010, 642] width 22 height 23
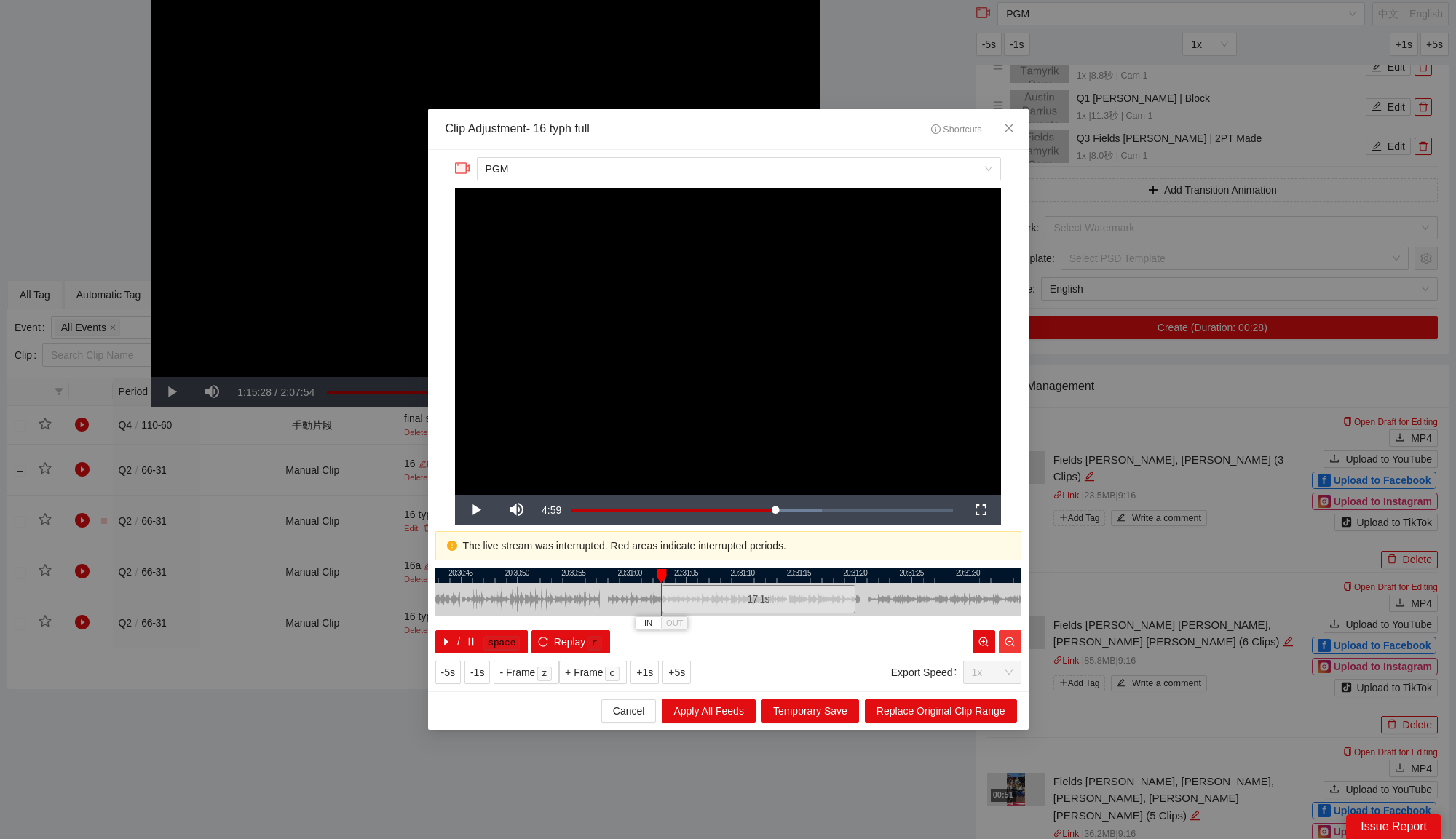
click at [1013, 649] on button "button" at bounding box center [1010, 642] width 22 height 23
drag, startPoint x: 670, startPoint y: 600, endPoint x: 510, endPoint y: 605, distance: 160.1
click at [510, 605] on div at bounding box center [507, 599] width 9 height 33
drag, startPoint x: 844, startPoint y: 598, endPoint x: 960, endPoint y: 611, distance: 116.7
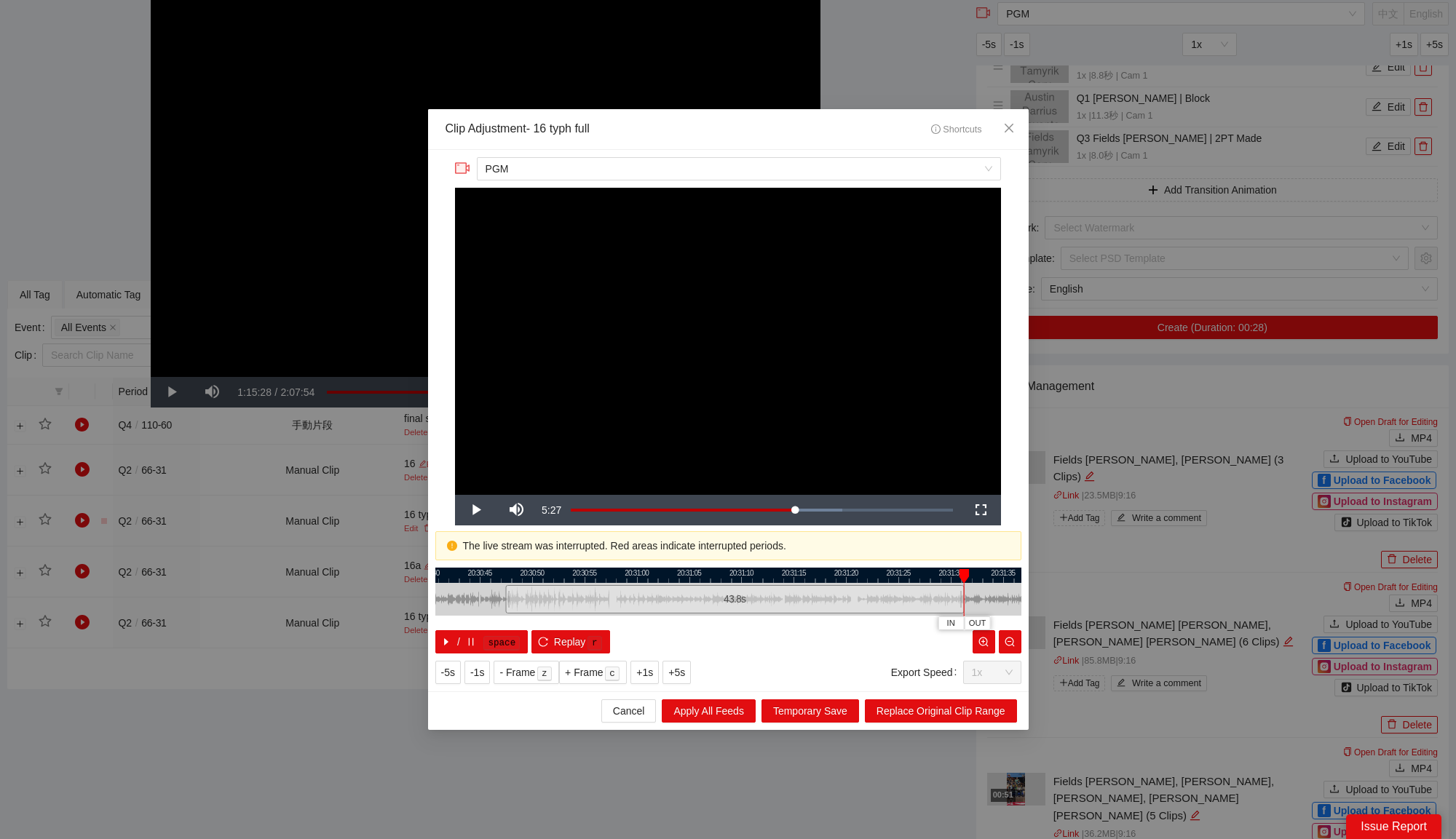
click at [960, 611] on div at bounding box center [960, 599] width 9 height 33
click at [944, 715] on span "Replace Original Clip Range" at bounding box center [941, 711] width 129 height 16
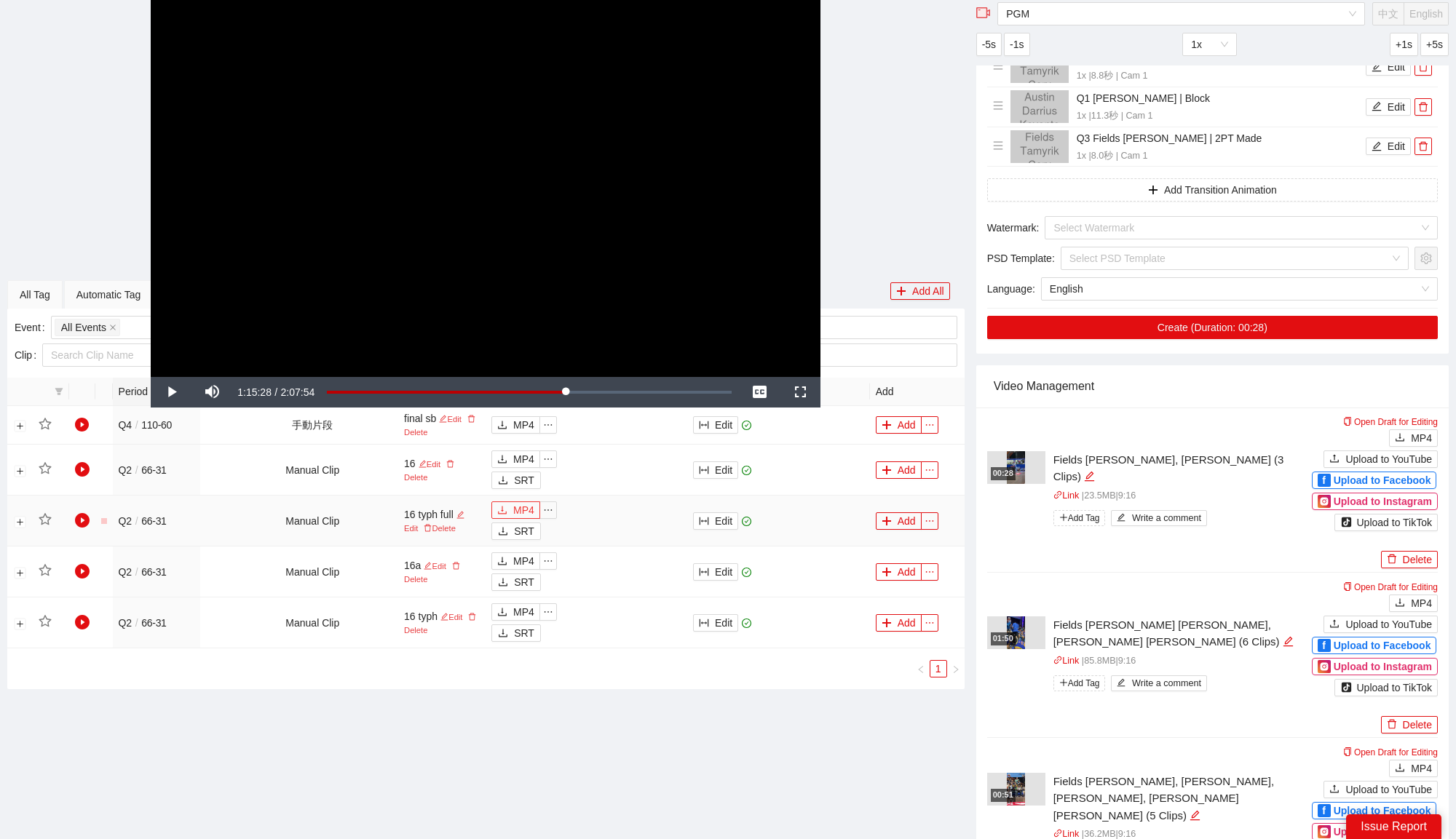
click at [521, 510] on span "MP4" at bounding box center [524, 510] width 21 height 16
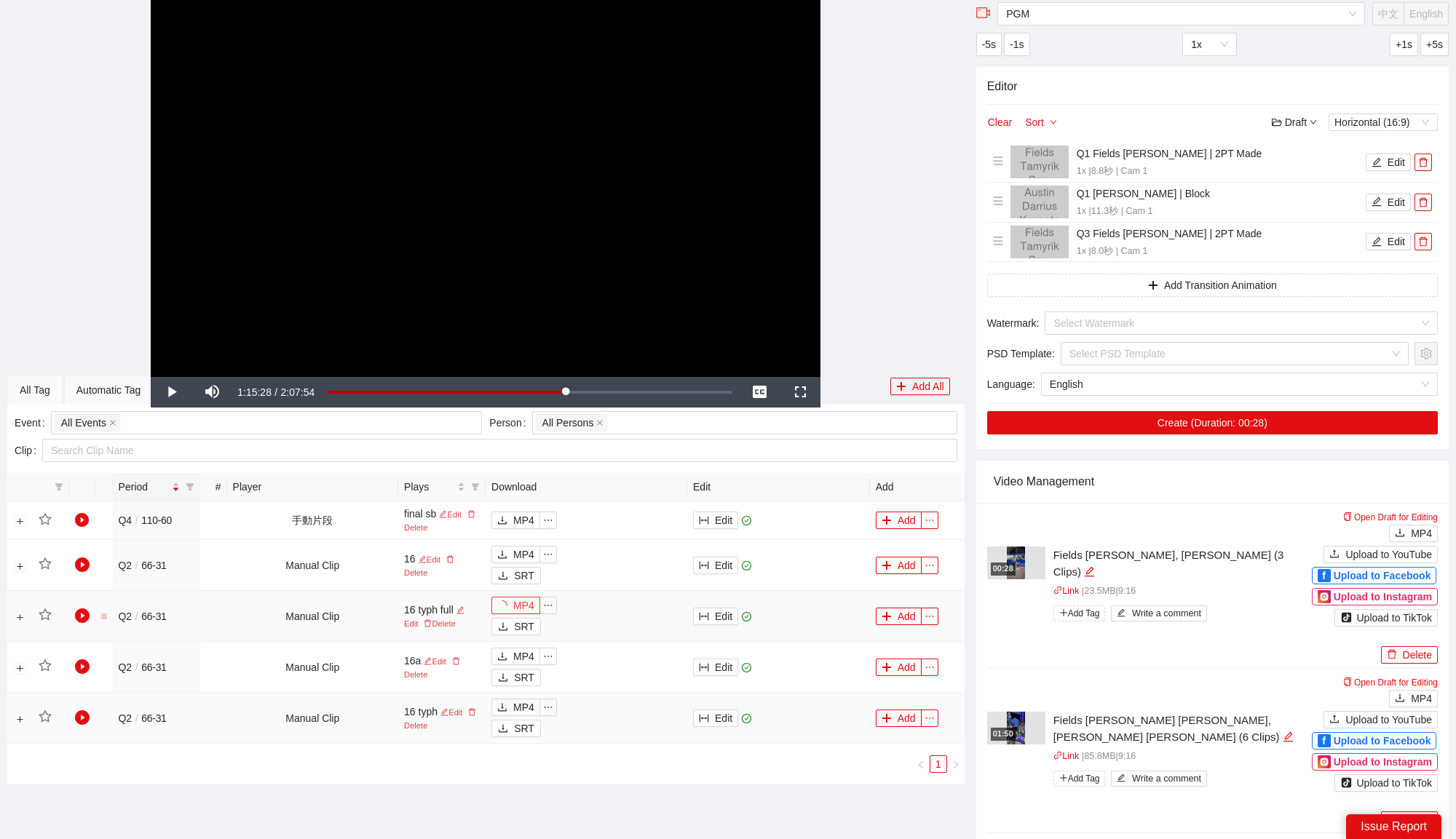
scroll to position [132, 0]
